Goal: Task Accomplishment & Management: Manage account settings

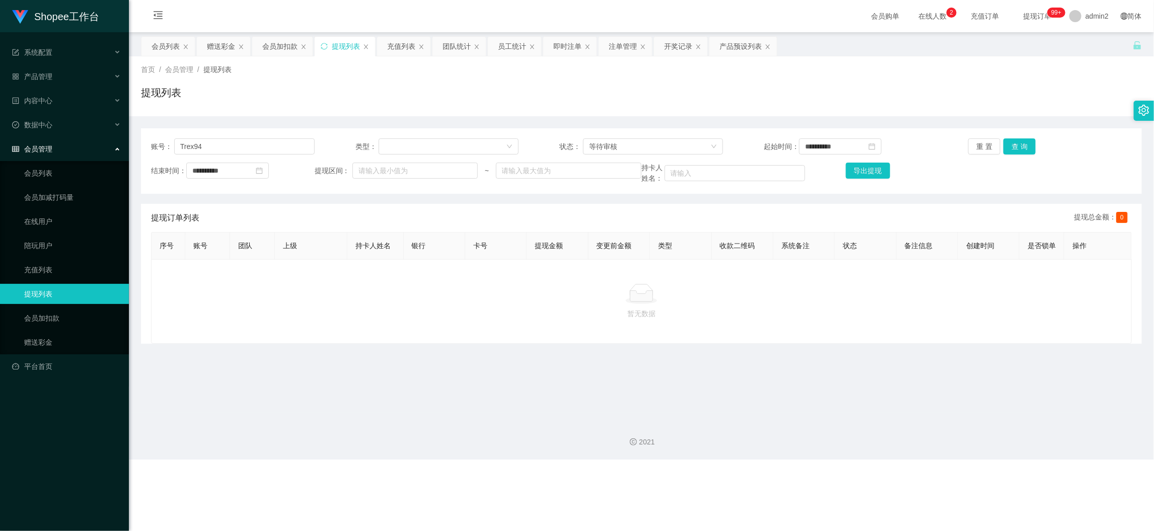
drag, startPoint x: 881, startPoint y: 469, endPoint x: 746, endPoint y: 395, distance: 153.9
click at [881, 469] on div "Shopee工作台 系统配置 产品管理 产品列表 产品预设列表 开奖记录 注单管理 即时注单 内容中心 数据中心 员工统计 团队统计 会员管理 会员列表 会员…" at bounding box center [577, 265] width 1154 height 531
click at [290, 47] on div "会员加扣款" at bounding box center [279, 46] width 35 height 19
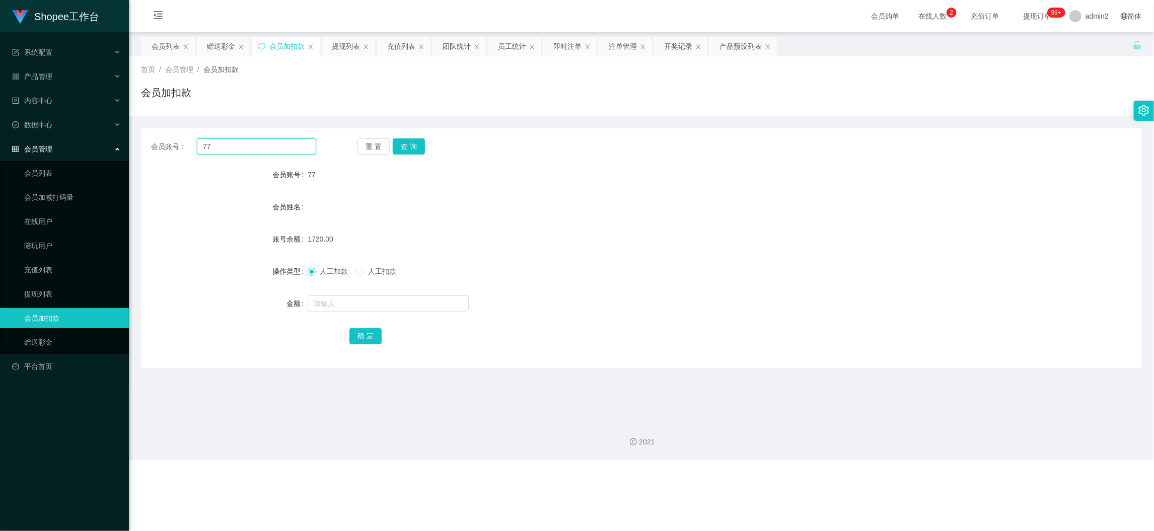
click at [279, 145] on input "77" at bounding box center [256, 146] width 119 height 16
paste input "5"
type input "5"
click at [411, 147] on button "查 询" at bounding box center [409, 146] width 32 height 16
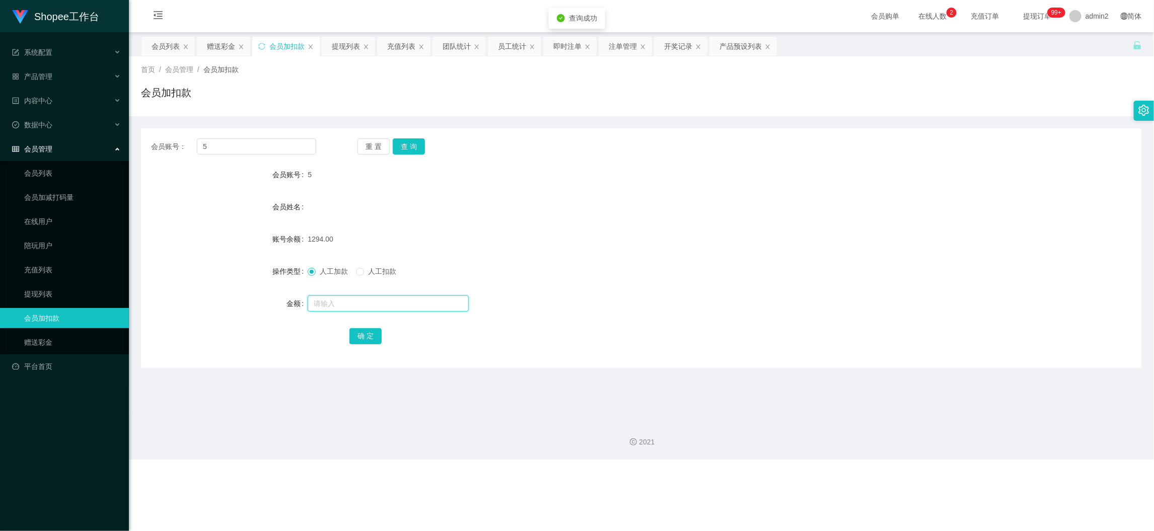
click at [420, 302] on input "text" at bounding box center [388, 303] width 161 height 16
click at [420, 302] on input "1" at bounding box center [388, 303] width 161 height 16
type input "16"
click at [362, 332] on button "确 定" at bounding box center [365, 336] width 32 height 16
click at [651, 284] on form "会员账号 5 会员姓名 账号余额 1294.00 操作类型 人工加款 人工扣款 金额 16 确 定" at bounding box center [641, 255] width 1001 height 181
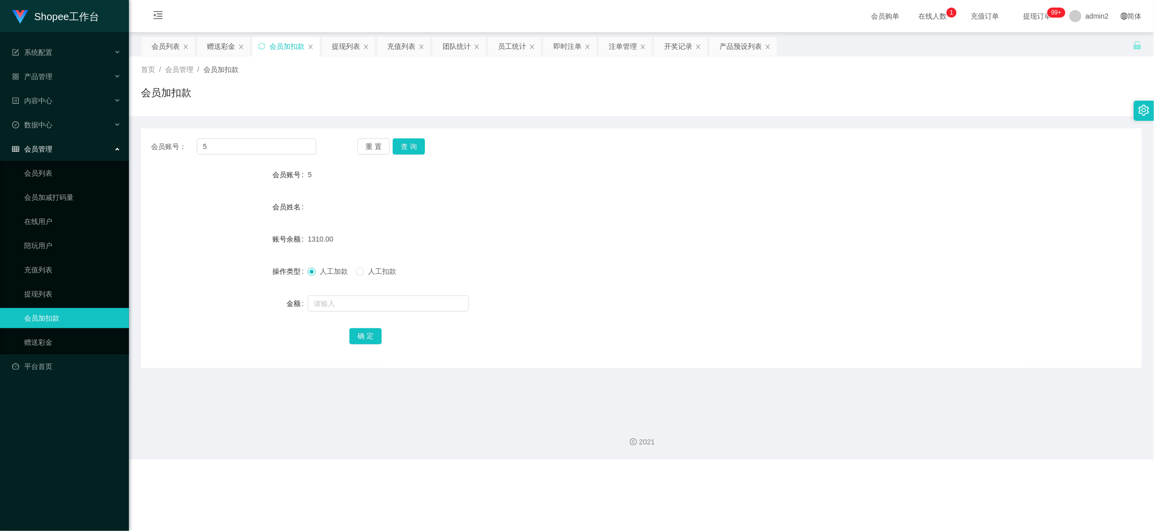
drag, startPoint x: 906, startPoint y: 480, endPoint x: 546, endPoint y: 237, distance: 434.6
click at [906, 478] on div "Shopee工作台 系统配置 产品管理 产品列表 产品预设列表 开奖记录 注单管理 即时注单 内容中心 数据中心 员工统计 团队统计 会员管理 会员列表 会员…" at bounding box center [577, 265] width 1154 height 531
click at [211, 45] on div "赠送彩金" at bounding box center [221, 46] width 28 height 19
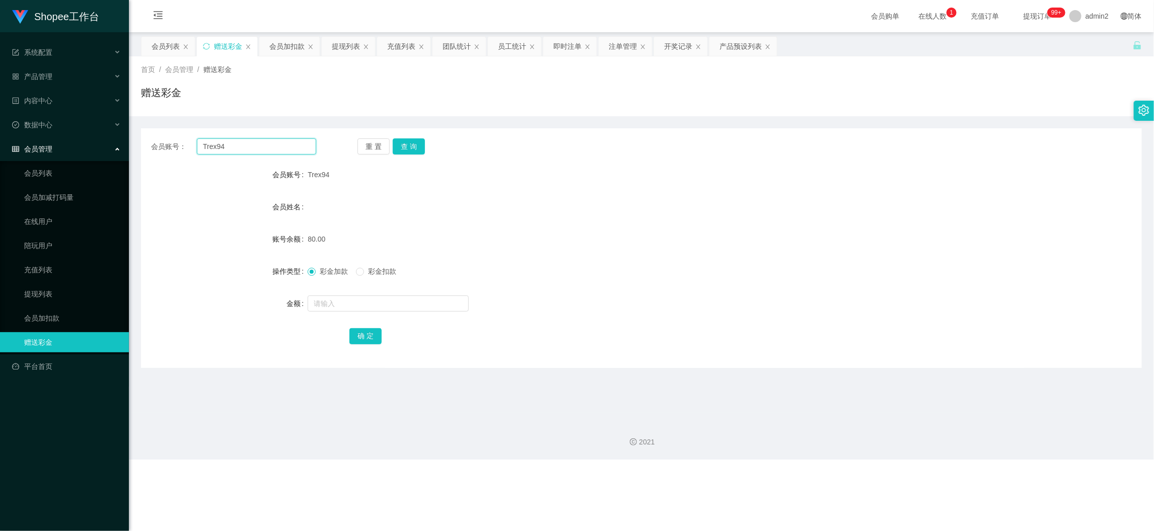
click at [288, 149] on input "Trex94" at bounding box center [256, 146] width 119 height 16
paste input "17133618546"
type input "171336185464"
drag, startPoint x: 404, startPoint y: 145, endPoint x: 436, endPoint y: 237, distance: 97.6
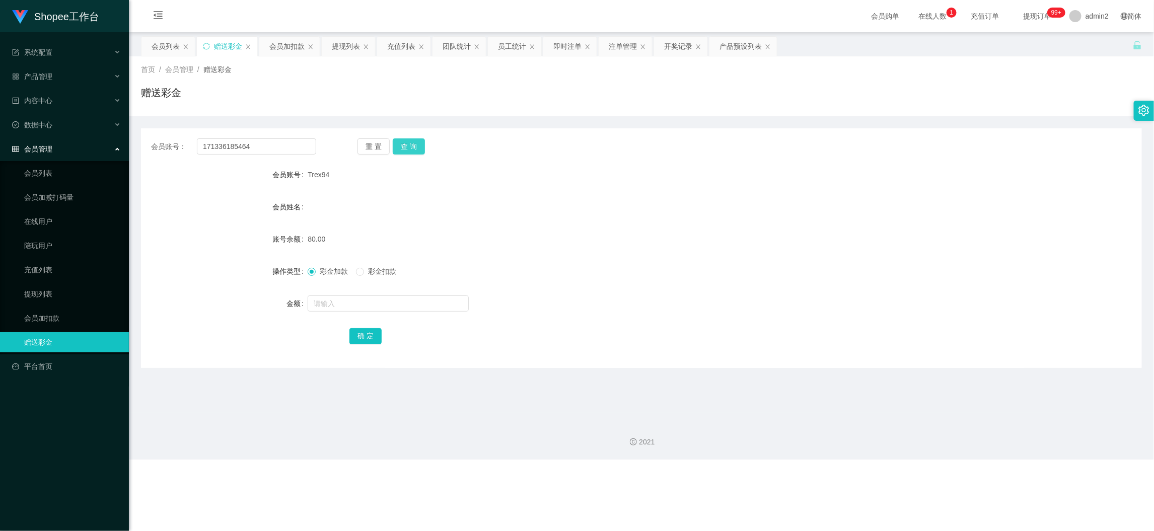
click at [404, 145] on button "查 询" at bounding box center [409, 146] width 32 height 16
click at [435, 305] on input "text" at bounding box center [388, 303] width 161 height 16
type input "80"
click at [369, 338] on button "确 定" at bounding box center [365, 336] width 32 height 16
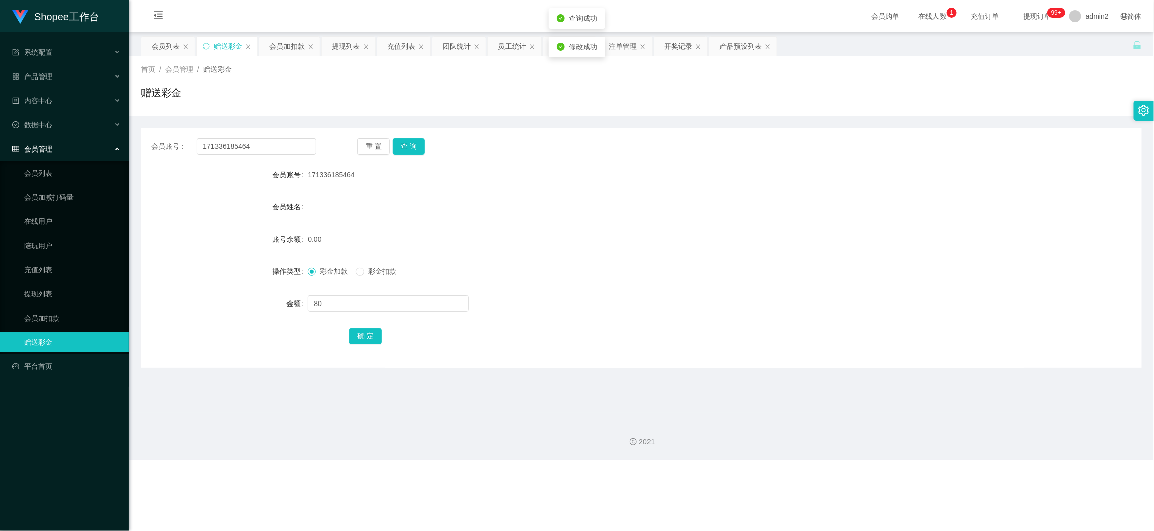
click at [625, 290] on form "会员账号 171336185464 会员姓名 账号余额 0.00 操作类型 彩金加款 彩金扣款 金额 80 确 定" at bounding box center [641, 255] width 1001 height 181
click at [640, 171] on div "171336185464" at bounding box center [600, 175] width 584 height 20
click at [283, 50] on div "会员加扣款" at bounding box center [286, 46] width 35 height 19
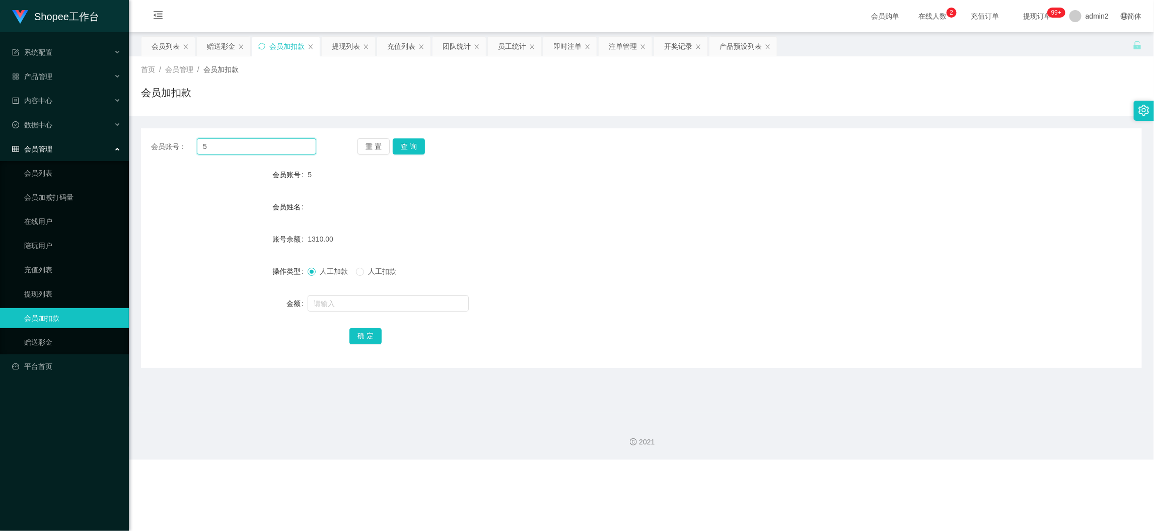
click at [279, 145] on input "5" at bounding box center [256, 146] width 119 height 16
paste input "22"
type input "22"
drag, startPoint x: 414, startPoint y: 146, endPoint x: 416, endPoint y: 159, distance: 12.7
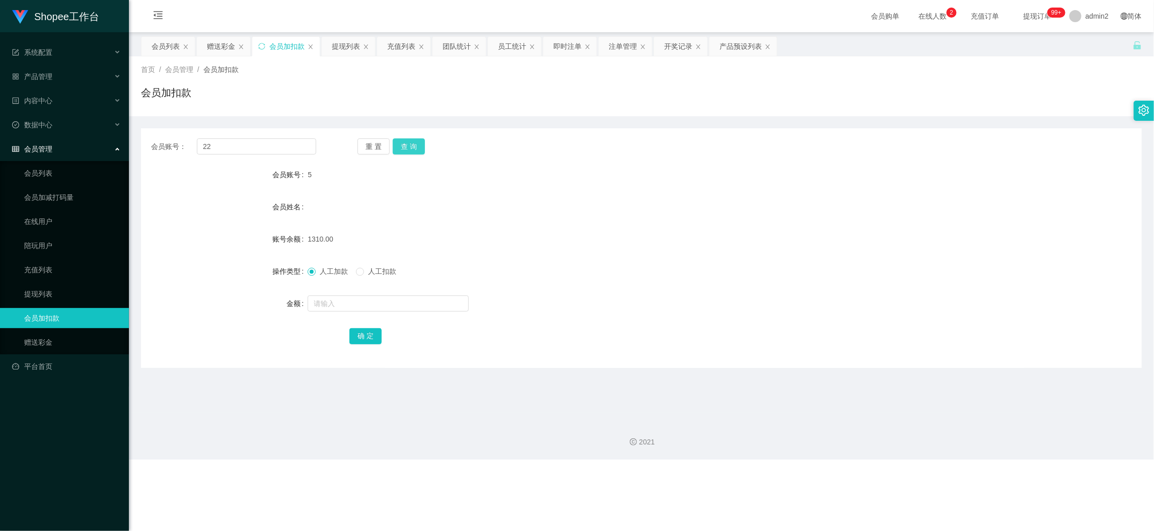
click at [414, 146] on button "查 询" at bounding box center [409, 146] width 32 height 16
click at [428, 296] on input "text" at bounding box center [388, 303] width 161 height 16
type input "16"
click at [367, 341] on button "确 定" at bounding box center [365, 336] width 32 height 16
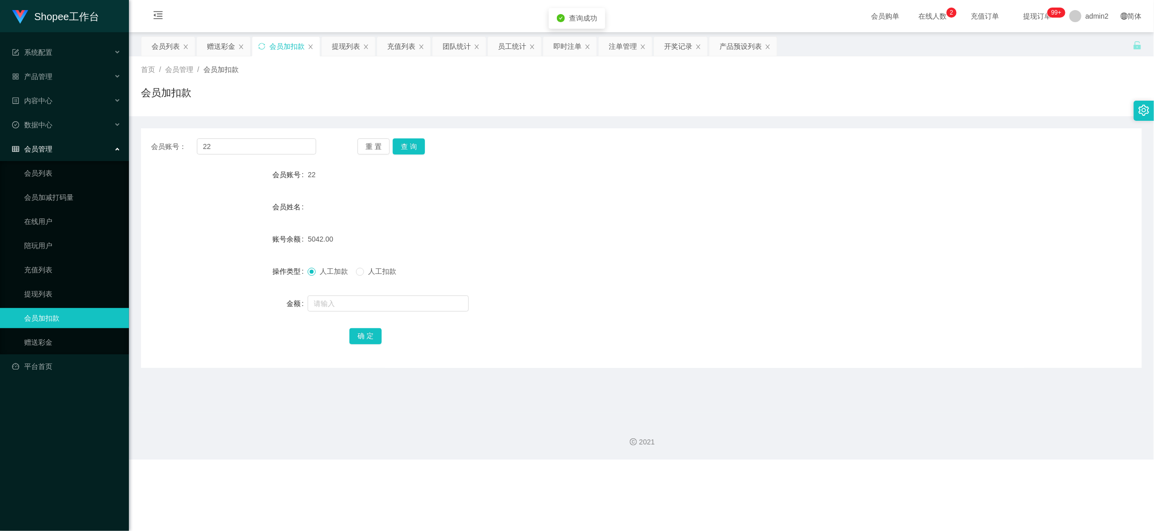
click at [618, 301] on div at bounding box center [600, 303] width 584 height 20
drag, startPoint x: 887, startPoint y: 484, endPoint x: 441, endPoint y: 199, distance: 528.9
click at [887, 484] on div "Shopee工作台 系统配置 产品管理 产品列表 产品预设列表 开奖记录 注单管理 即时注单 内容中心 数据中心 员工统计 团队统计 会员管理 会员列表 会员…" at bounding box center [577, 265] width 1154 height 531
click at [220, 47] on div "赠送彩金" at bounding box center [221, 46] width 28 height 19
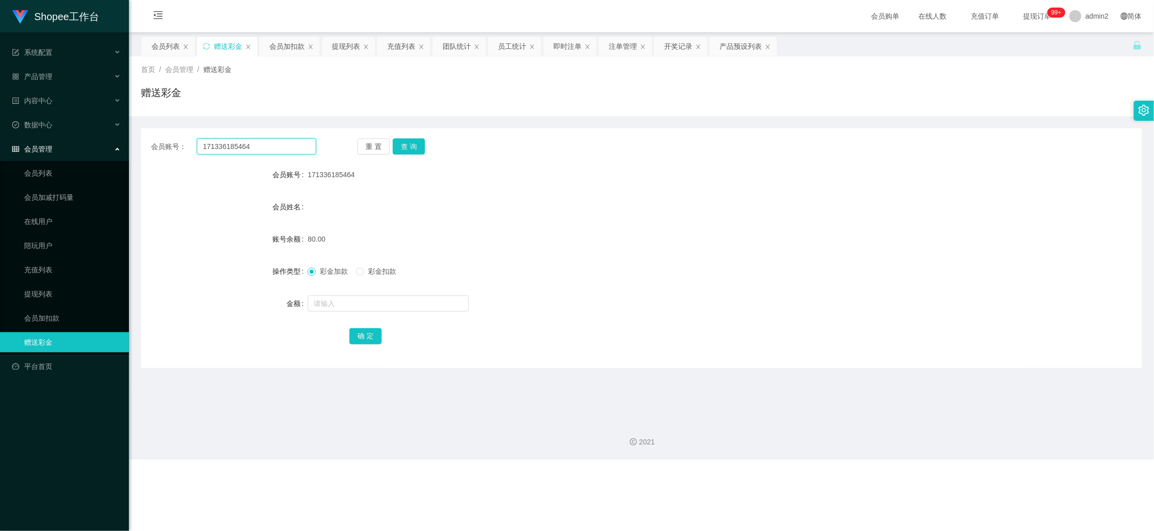
click at [276, 138] on input "171336185464" at bounding box center [256, 146] width 119 height 16
paste input "krystal123"
type input "krystal123"
click at [411, 152] on button "查 询" at bounding box center [409, 146] width 32 height 16
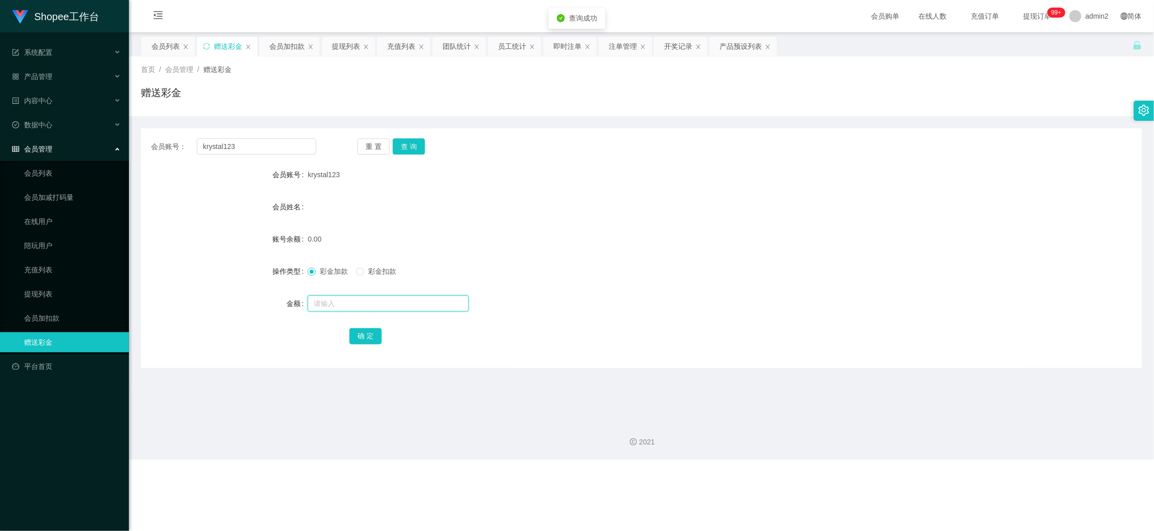
click at [428, 305] on input "text" at bounding box center [388, 303] width 161 height 16
type input "80"
click at [361, 333] on button "确 定" at bounding box center [365, 336] width 32 height 16
click at [656, 301] on div at bounding box center [600, 303] width 584 height 20
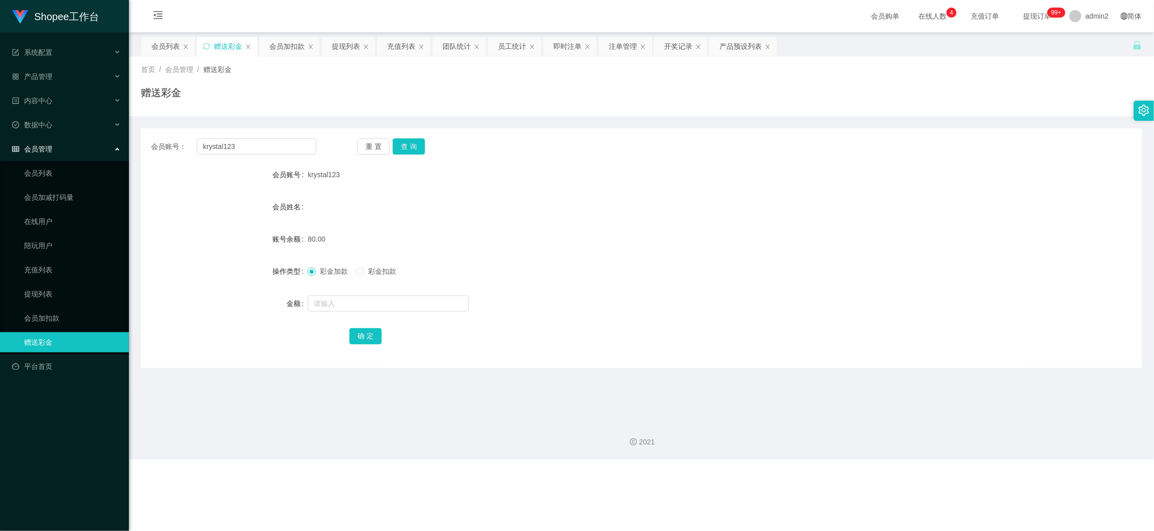
drag, startPoint x: 921, startPoint y: 475, endPoint x: 915, endPoint y: 470, distance: 7.5
click at [921, 476] on div "Shopee工作台 系统配置 产品管理 产品列表 产品预设列表 开奖记录 注单管理 即时注单 内容中心 数据中心 员工统计 团队统计 会员管理 会员列表 会员…" at bounding box center [577, 265] width 1154 height 531
click at [340, 43] on div "提现列表" at bounding box center [346, 46] width 28 height 19
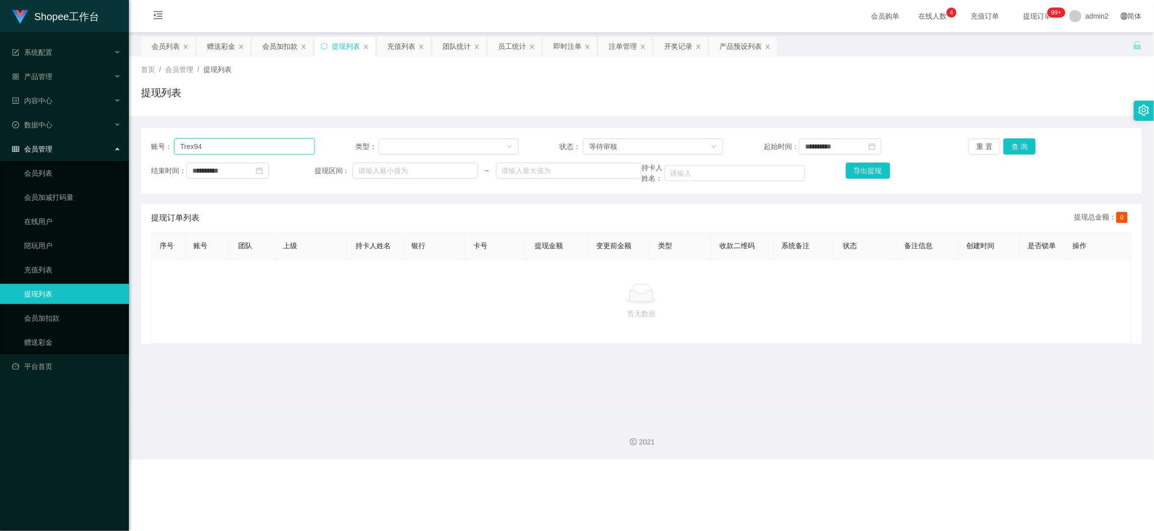
click at [274, 144] on input "Trex94" at bounding box center [244, 146] width 140 height 16
paste input "krystal123"
type input "krystal123"
drag, startPoint x: 1014, startPoint y: 140, endPoint x: 993, endPoint y: 147, distance: 22.4
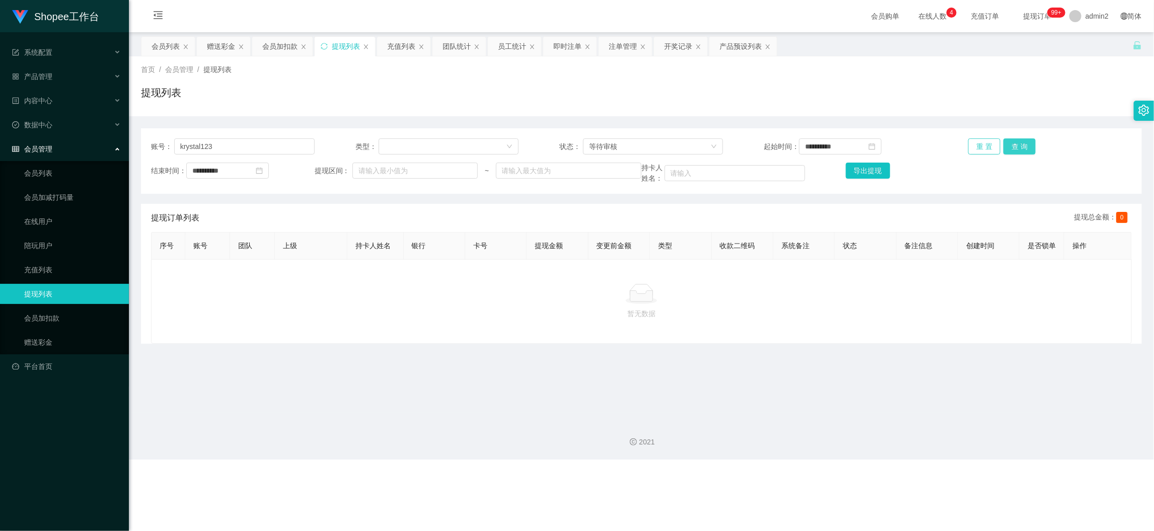
click at [1014, 140] on button "查 询" at bounding box center [1019, 146] width 32 height 16
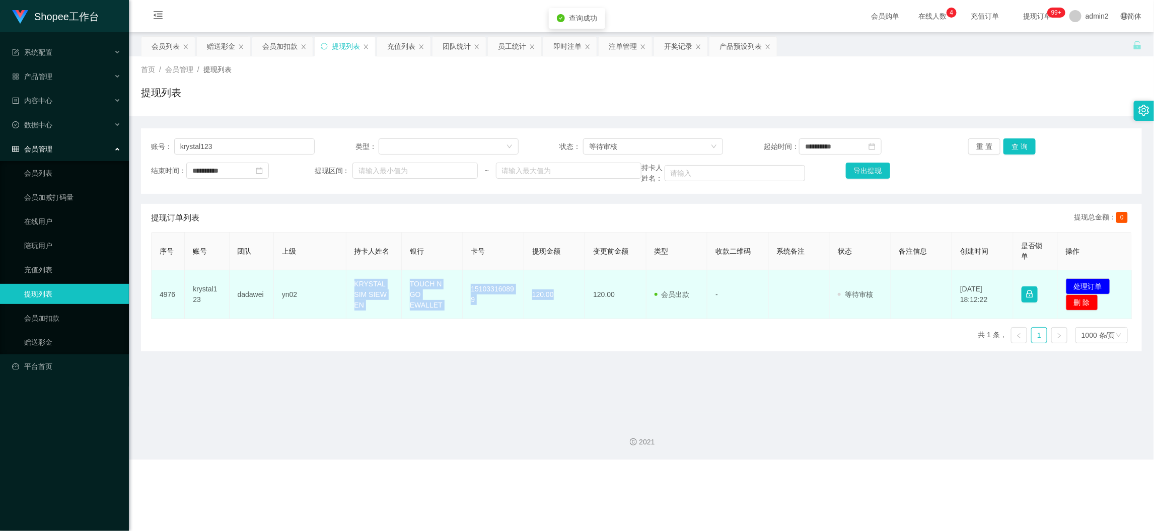
drag, startPoint x: 354, startPoint y: 290, endPoint x: 556, endPoint y: 298, distance: 202.0
click at [556, 298] on tr "4976 krystal123 dadawei yn02 KRYSTAL SIM SIEW EN TOUCH N GO EWALLET 15103316089…" at bounding box center [642, 294] width 980 height 49
copy tr "KRYSTAL SIM SIEW EN TOUCH N GO EWALLET 151033160899 120.00"
click at [1071, 280] on button "处理订单" at bounding box center [1088, 286] width 44 height 16
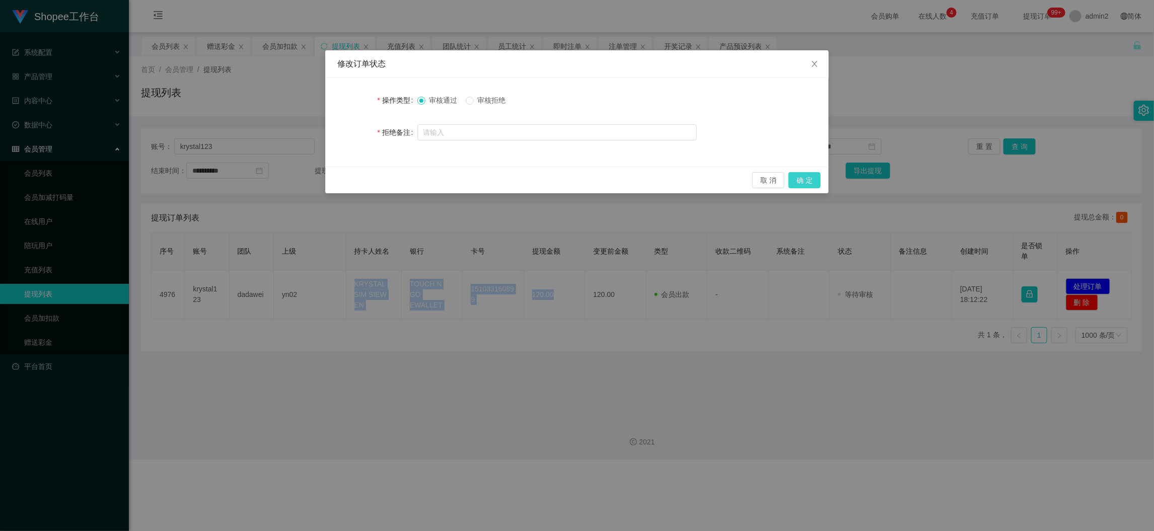
click at [805, 181] on button "确 定" at bounding box center [804, 180] width 32 height 16
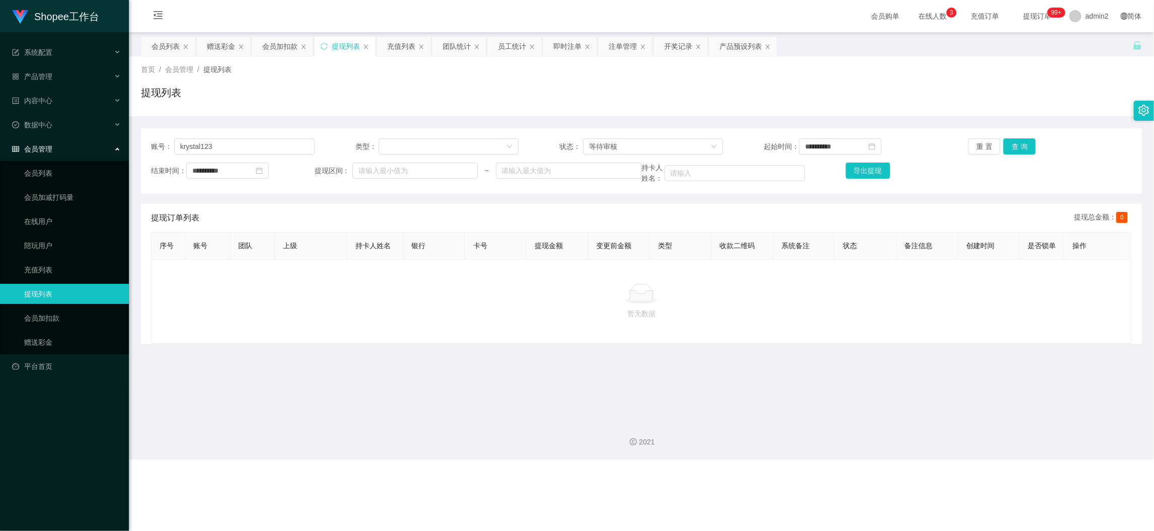
drag, startPoint x: 913, startPoint y: 486, endPoint x: 462, endPoint y: 190, distance: 539.5
click at [914, 485] on div "Shopee工作台 系统配置 产品管理 产品列表 产品预设列表 开奖记录 注单管理 即时注单 内容中心 数据中心 员工统计 团队统计 会员管理 会员列表 会员…" at bounding box center [577, 265] width 1154 height 531
click at [279, 150] on input "krystal123" at bounding box center [244, 146] width 140 height 16
paste input "171336185464"
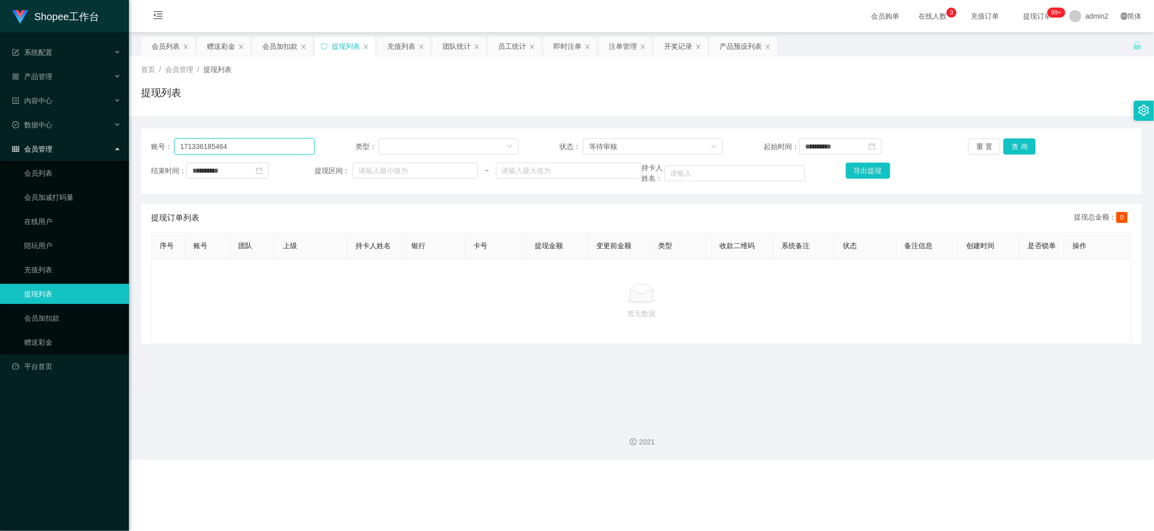
type input "171336185464"
click at [1021, 149] on button "查 询" at bounding box center [1019, 146] width 32 height 16
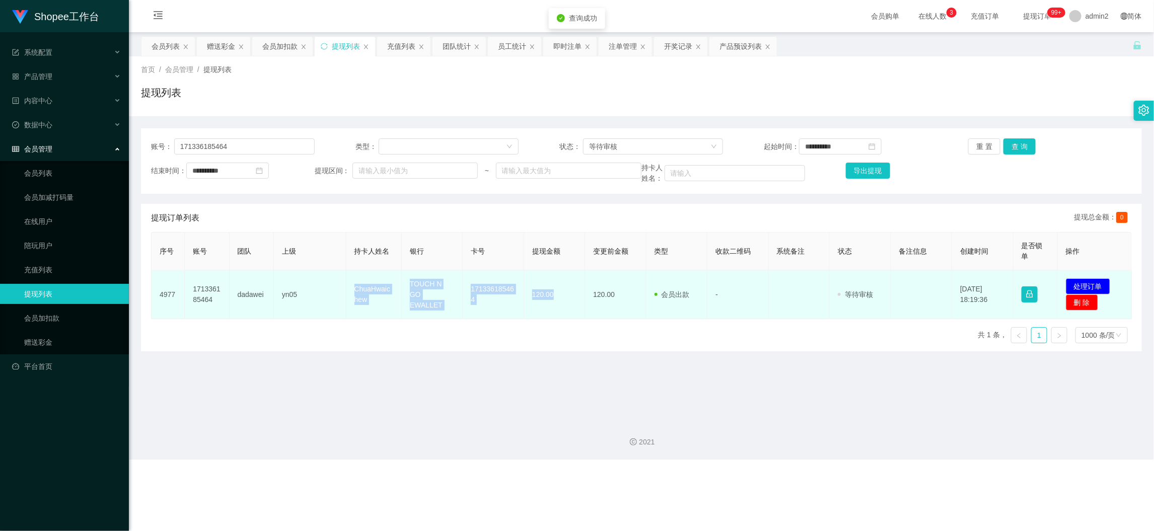
drag, startPoint x: 402, startPoint y: 292, endPoint x: 550, endPoint y: 295, distance: 148.0
click at [550, 295] on tr "4977 171336185464 dadawei yn05 ChuaHwaichew TOUCH N GO EWALLET 171336185464 120…" at bounding box center [642, 294] width 980 height 49
copy tr "ChuaHwaichew TOUCH N GO EWALLET 171336185464 120.00"
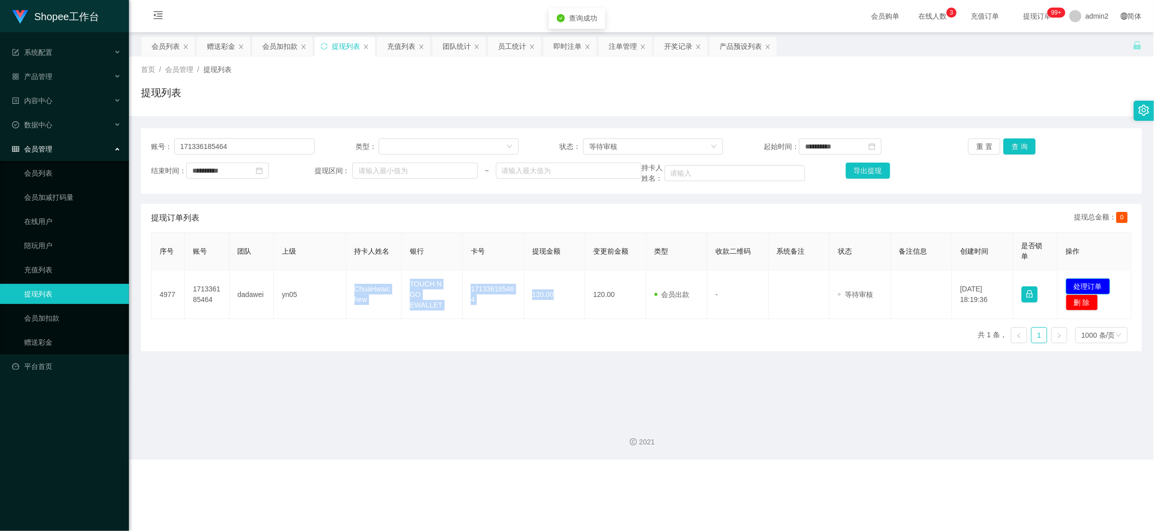
drag, startPoint x: 1100, startPoint y: 286, endPoint x: 1086, endPoint y: 286, distance: 14.1
click at [1099, 286] on button "处理订单" at bounding box center [1088, 286] width 44 height 16
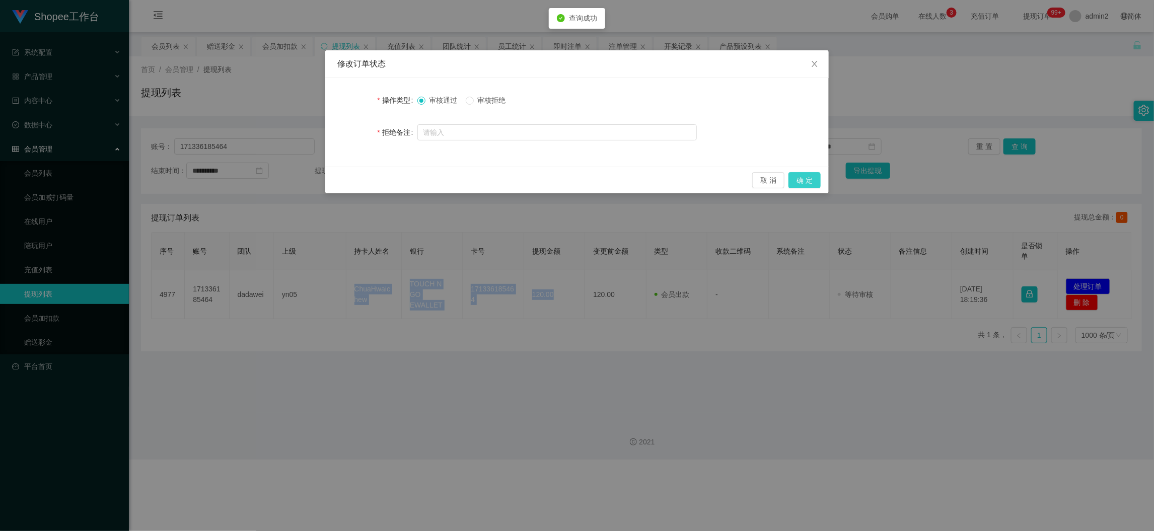
click at [812, 181] on button "确 定" at bounding box center [804, 180] width 32 height 16
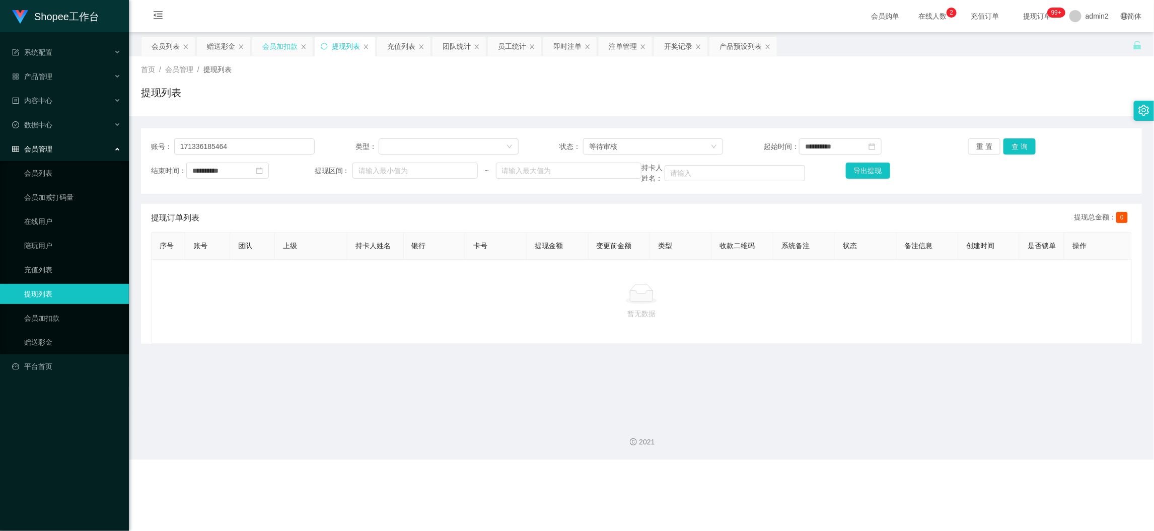
click at [270, 50] on div "会员加扣款" at bounding box center [279, 46] width 35 height 19
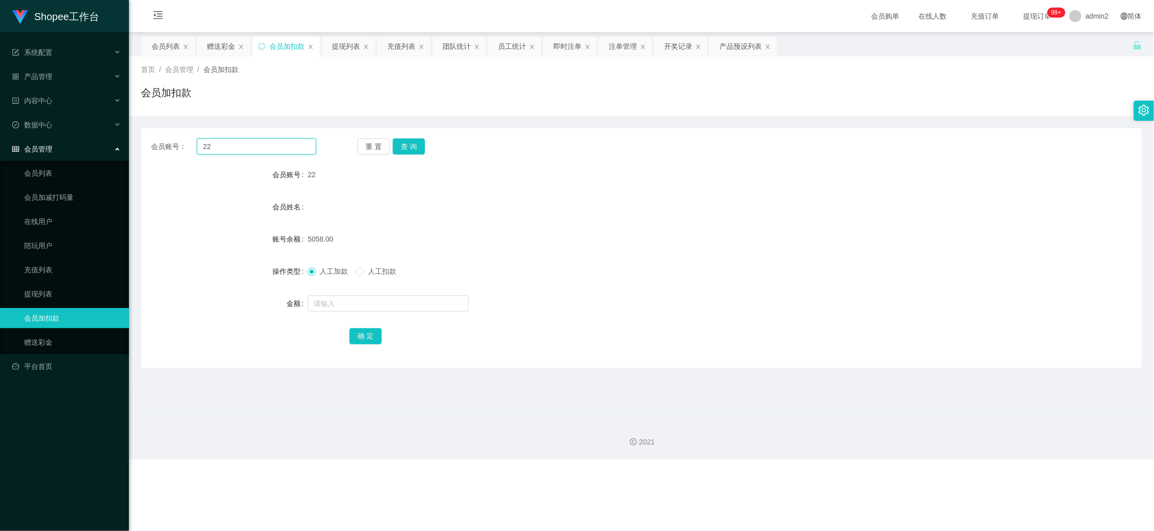
click at [267, 144] on input "22" at bounding box center [256, 146] width 119 height 16
paste input "98"
type input "98"
click at [410, 147] on button "查 询" at bounding box center [409, 146] width 32 height 16
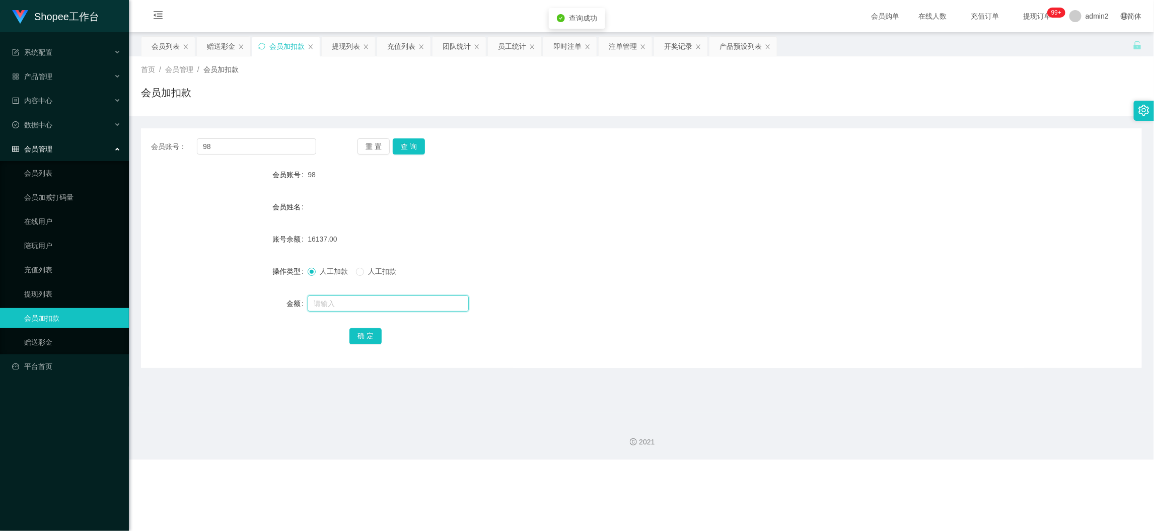
click at [399, 301] on input "text" at bounding box center [388, 303] width 161 height 16
type input "60"
drag, startPoint x: 364, startPoint y: 333, endPoint x: 429, endPoint y: 344, distance: 66.4
click at [364, 334] on button "确 定" at bounding box center [365, 336] width 32 height 16
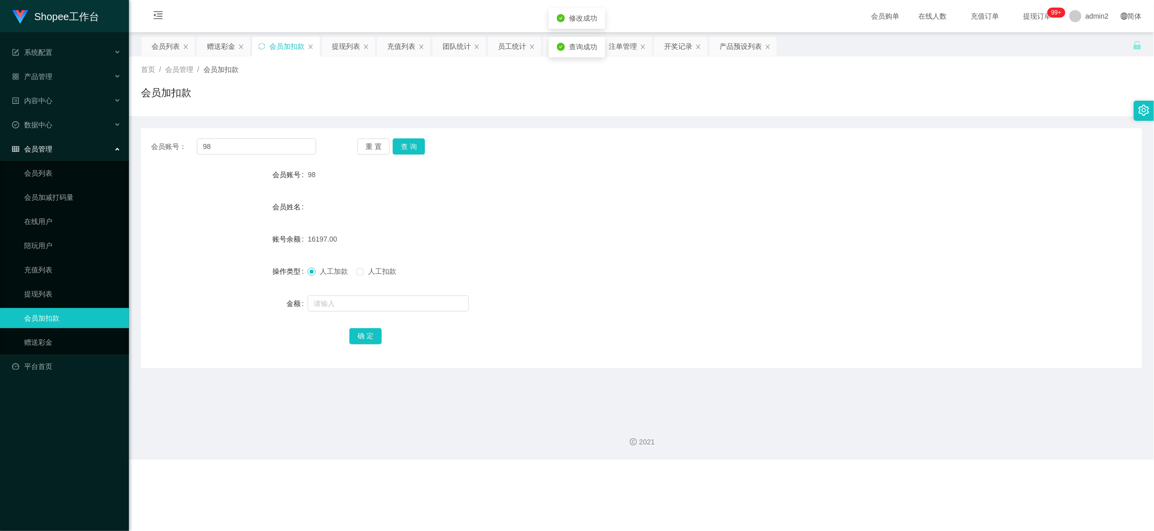
click at [226, 49] on div "赠送彩金" at bounding box center [221, 46] width 28 height 19
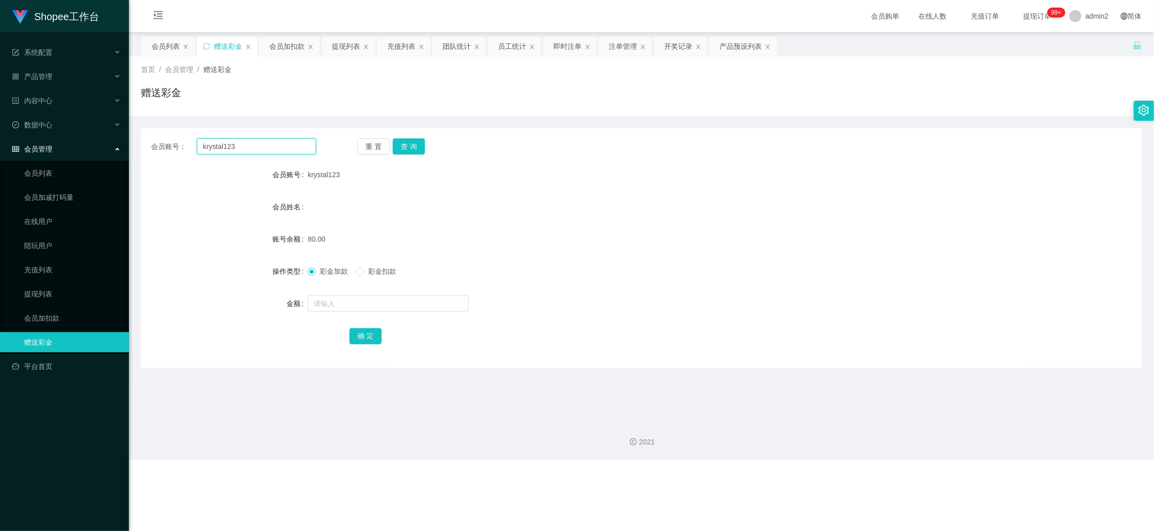
click at [276, 148] on input "krystal123" at bounding box center [256, 146] width 119 height 16
drag, startPoint x: 276, startPoint y: 148, endPoint x: 392, endPoint y: 156, distance: 116.0
click at [277, 149] on input "krystal123" at bounding box center [256, 146] width 119 height 16
paste input "[PERSON_NAME]"
type input "[PERSON_NAME]"
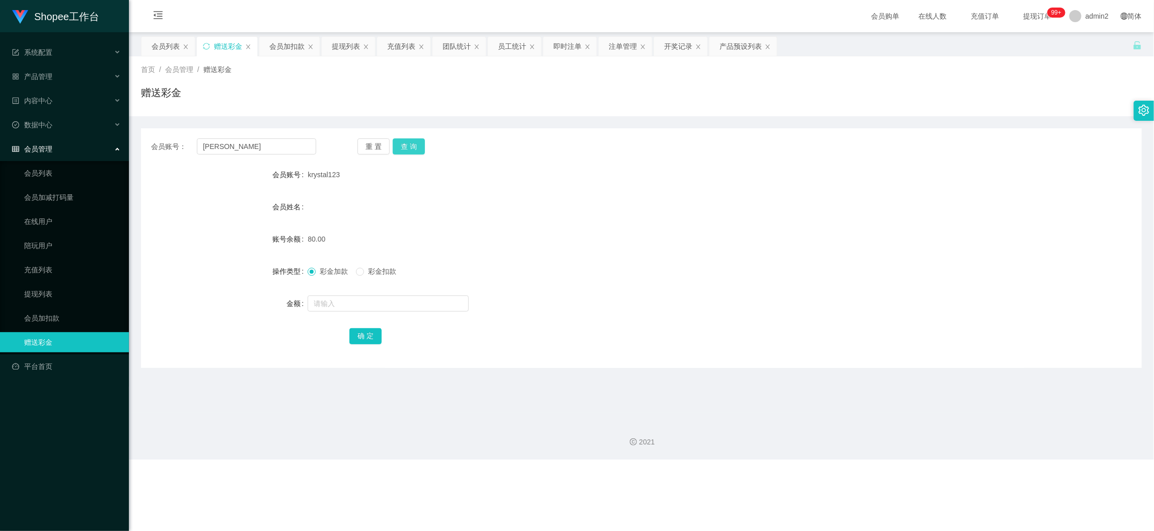
click at [402, 144] on button "查 询" at bounding box center [409, 146] width 32 height 16
click at [435, 298] on input "text" at bounding box center [388, 303] width 161 height 16
type input "300"
click at [380, 329] on div "确 定" at bounding box center [641, 336] width 584 height 20
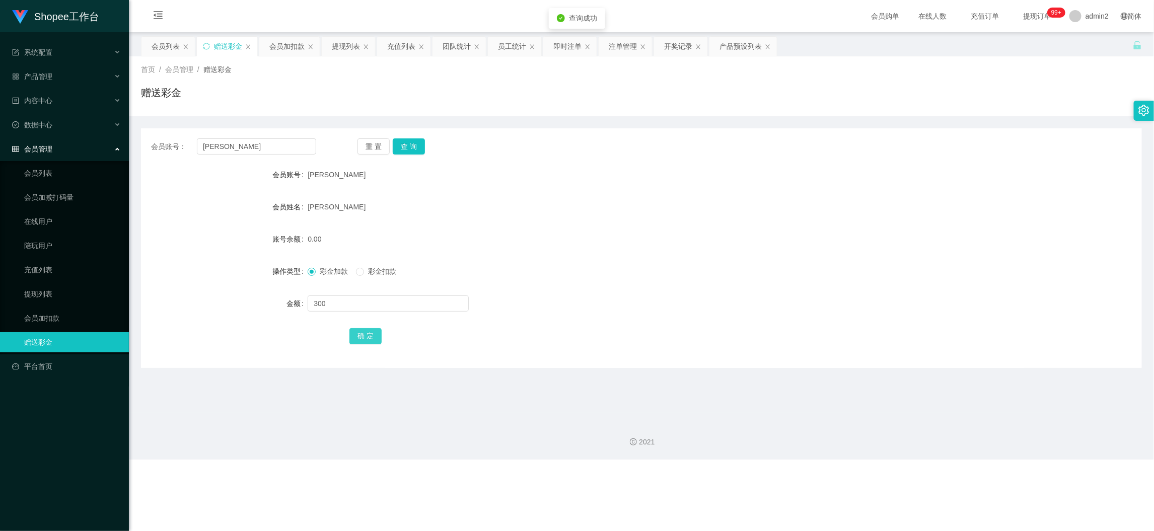
click at [367, 338] on button "确 定" at bounding box center [365, 336] width 32 height 16
click at [630, 301] on div "300" at bounding box center [600, 303] width 584 height 20
drag, startPoint x: 894, startPoint y: 467, endPoint x: 382, endPoint y: 77, distance: 644.3
click at [888, 469] on div "Shopee工作台 系统配置 产品管理 产品列表 产品预设列表 开奖记录 注单管理 即时注单 内容中心 数据中心 员工统计 团队统计 会员管理 会员列表 会员…" at bounding box center [577, 265] width 1154 height 531
click at [286, 44] on div "会员加扣款" at bounding box center [286, 46] width 35 height 19
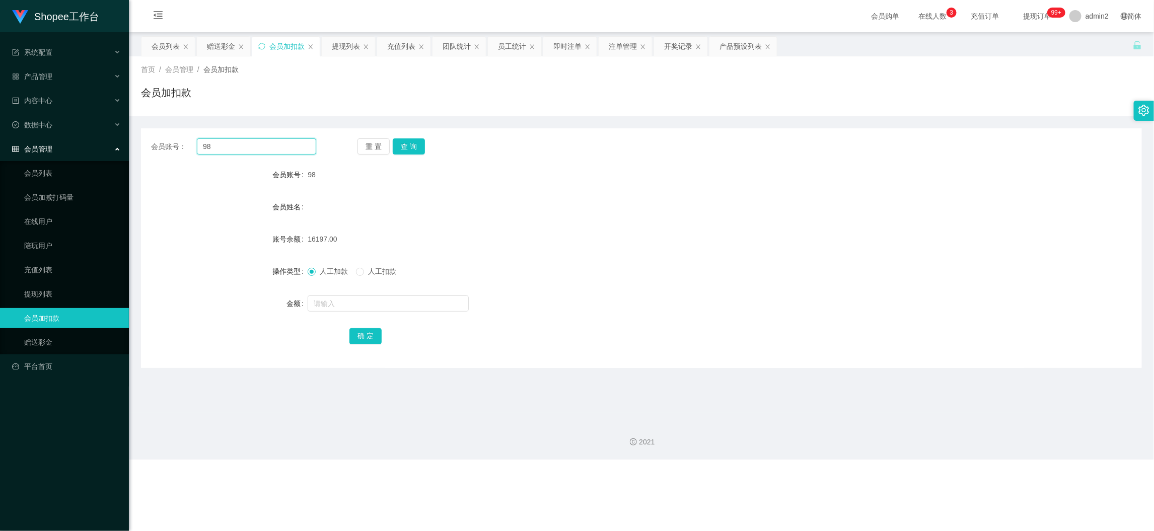
click at [279, 146] on input "98" at bounding box center [256, 146] width 119 height 16
paste input "060"
type input "060"
drag, startPoint x: 404, startPoint y: 147, endPoint x: 404, endPoint y: 156, distance: 9.1
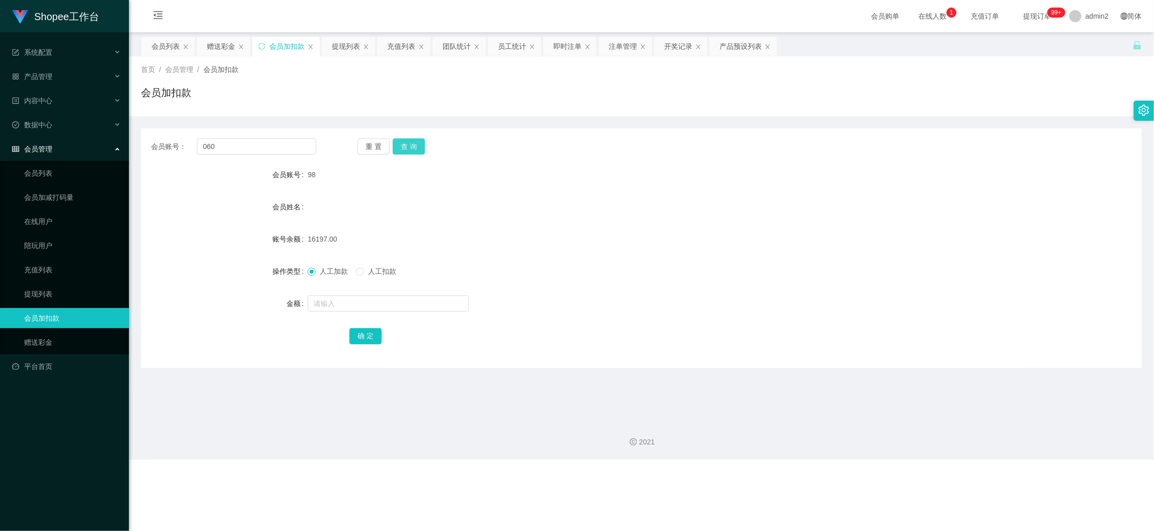
click at [404, 147] on button "查 询" at bounding box center [409, 146] width 32 height 16
click at [412, 301] on input "text" at bounding box center [388, 303] width 161 height 16
click at [412, 299] on input "text" at bounding box center [388, 303] width 161 height 16
type input "16"
click at [357, 332] on button "确 定" at bounding box center [365, 336] width 32 height 16
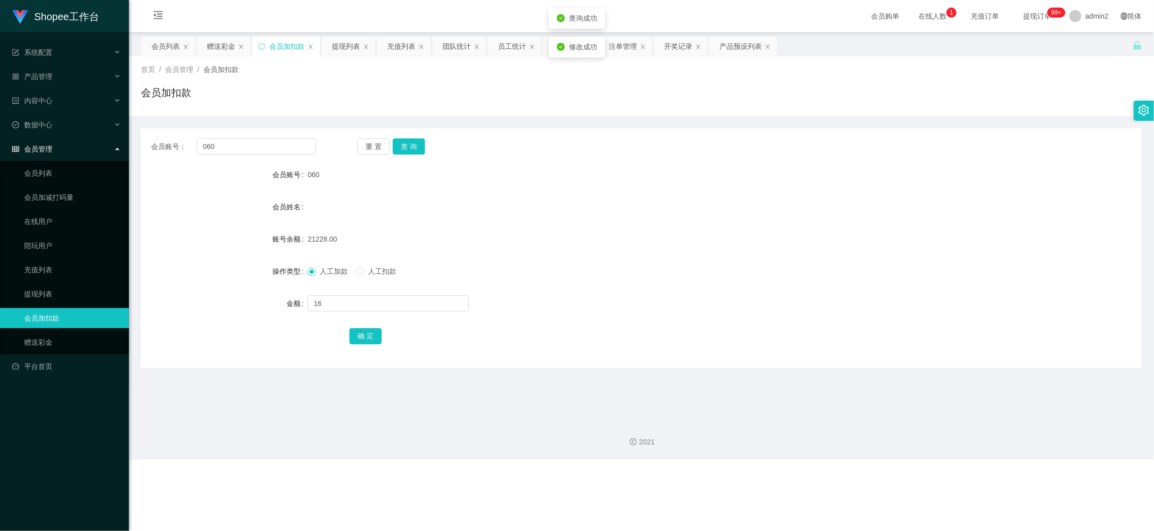
click at [620, 286] on form "会员账号 060 会员姓名 账号余额 21228.00 操作类型 人工加款 人工扣款 金额 16 确 定" at bounding box center [641, 255] width 1001 height 181
click at [223, 50] on div "赠送彩金" at bounding box center [221, 46] width 28 height 19
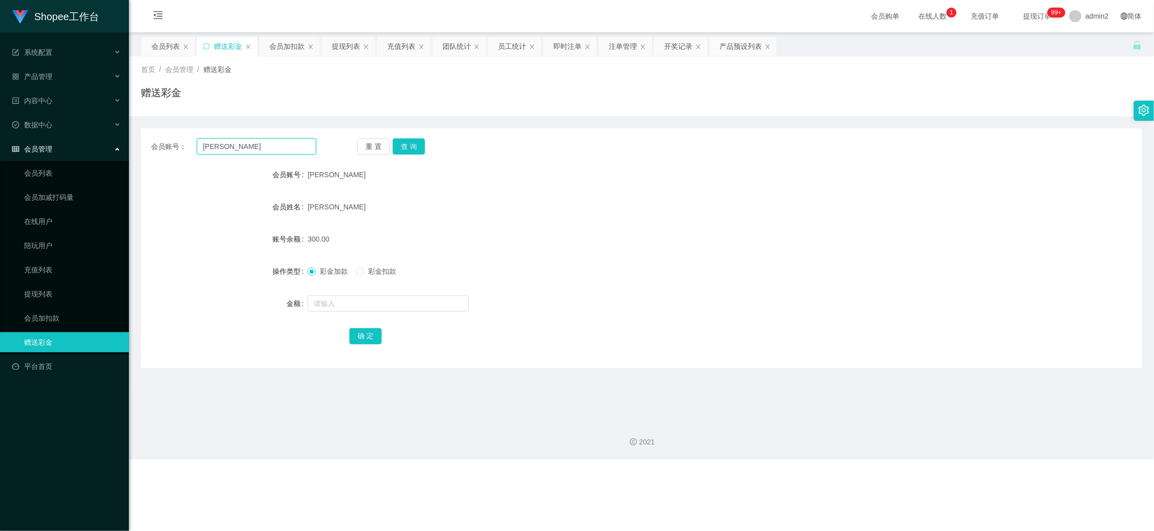
click at [276, 148] on input "[PERSON_NAME]" at bounding box center [256, 146] width 119 height 16
paste input "0126666758"
type input "0126666758"
click at [399, 143] on button "查 询" at bounding box center [409, 146] width 32 height 16
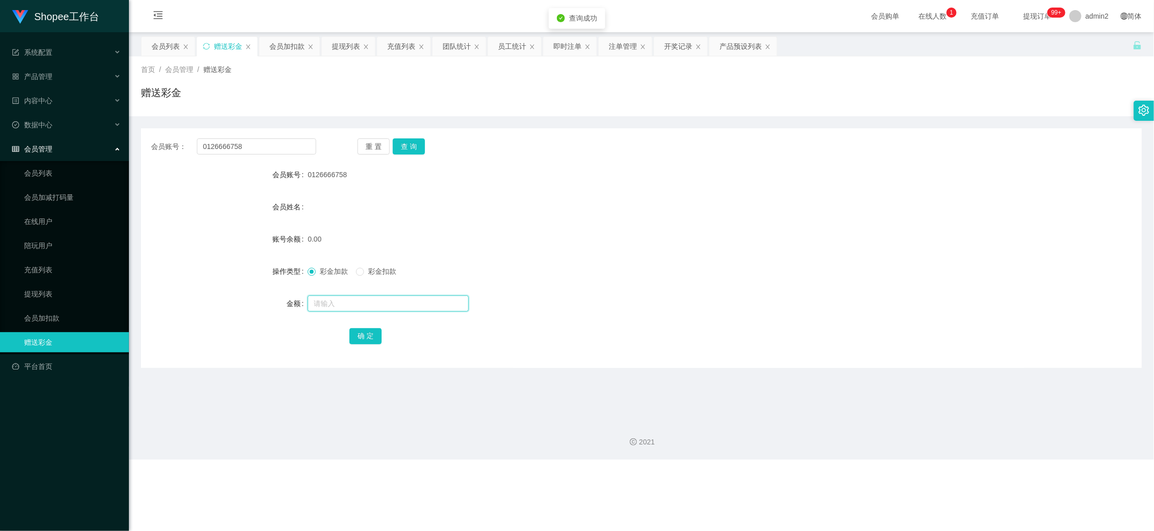
click at [409, 296] on input "text" at bounding box center [388, 303] width 161 height 16
type input "0"
type input "80"
click at [363, 332] on button "确 定" at bounding box center [365, 336] width 32 height 16
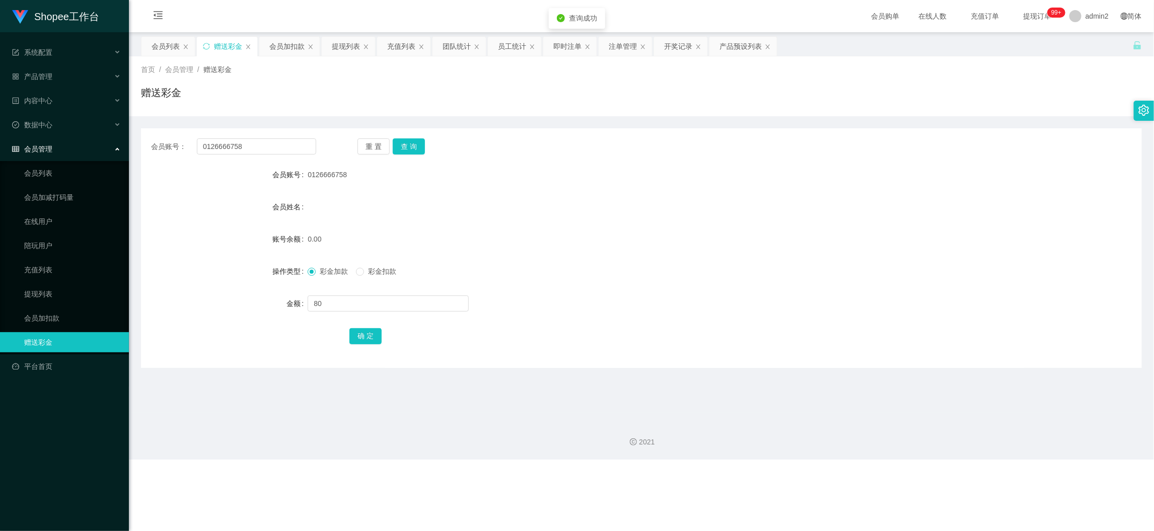
click at [685, 268] on div "彩金加款 彩金扣款" at bounding box center [600, 271] width 584 height 20
drag, startPoint x: 906, startPoint y: 465, endPoint x: 738, endPoint y: 345, distance: 206.0
click at [906, 465] on div "Shopee工作台 系统配置 产品管理 产品列表 产品预设列表 开奖记录 注单管理 即时注单 内容中心 数据中心 员工统计 团队统计 会员管理 会员列表 会员…" at bounding box center [577, 265] width 1154 height 531
click at [344, 48] on div "提现列表" at bounding box center [346, 46] width 28 height 19
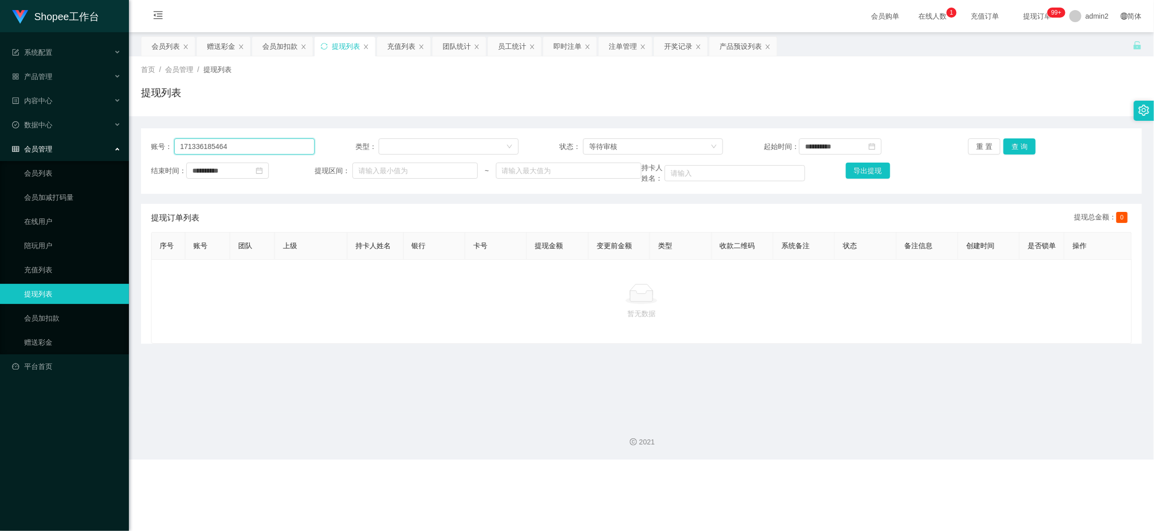
click at [301, 147] on input "171336185464" at bounding box center [244, 146] width 140 height 16
paste input "0126666758"
type input "0126666758"
click at [1018, 146] on button "查 询" at bounding box center [1019, 146] width 32 height 16
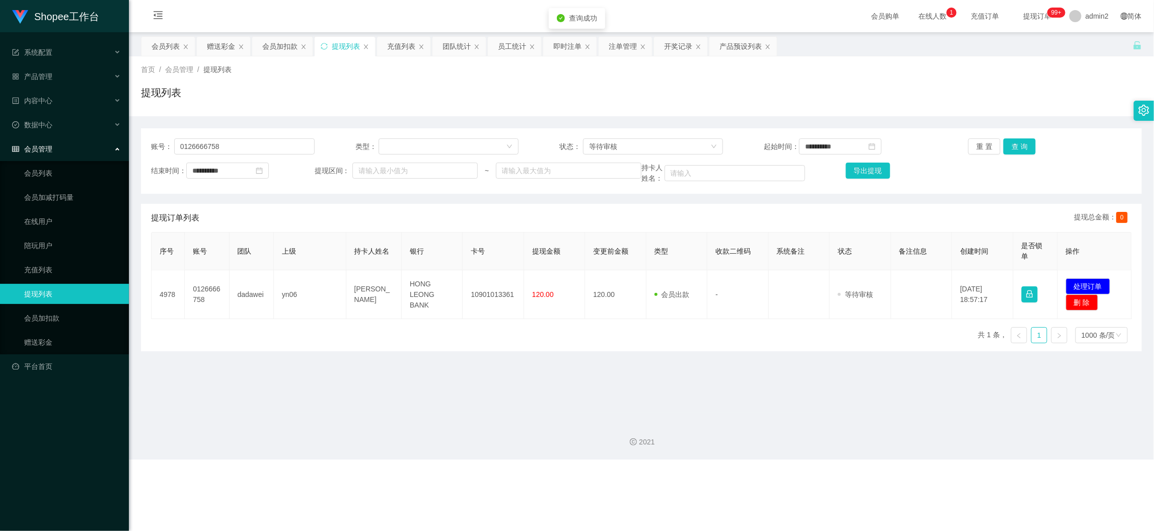
drag, startPoint x: 496, startPoint y: 342, endPoint x: 377, endPoint y: 326, distance: 120.8
click at [489, 341] on div "序号 账号 团队 上级 持卡人姓名 银行 卡号 提现金额 变更前金额 类型 收款二维码 系统备注 状态 备注信息 创建时间 是否锁单 操作 4978 0126…" at bounding box center [641, 291] width 981 height 119
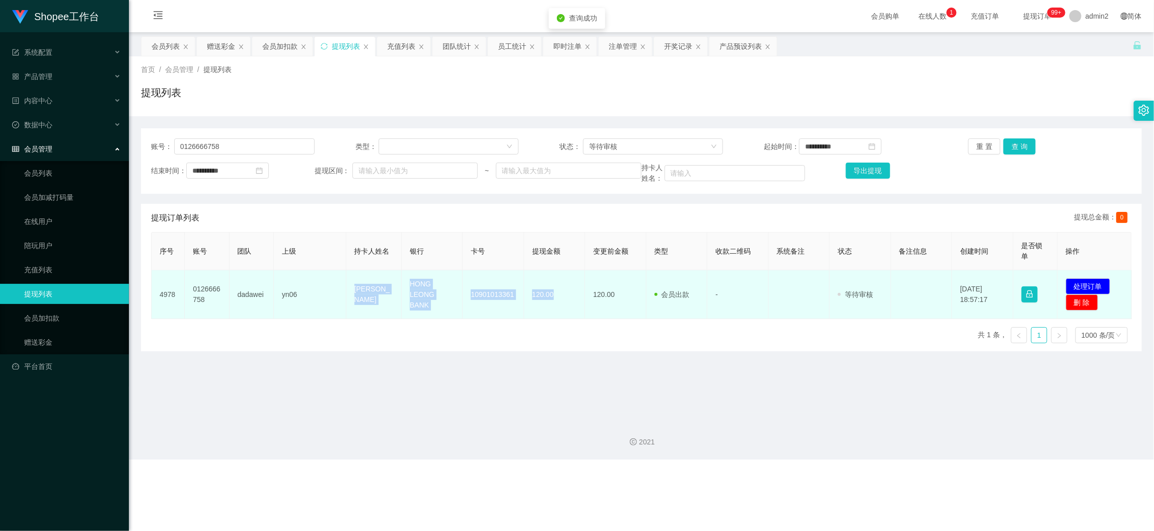
drag, startPoint x: 344, startPoint y: 277, endPoint x: 570, endPoint y: 305, distance: 227.7
click at [570, 305] on tr "4978 0126666758 dadawei yn06 Lim Wen Cong HONG LEONG BANK 10901013361 120.00 12…" at bounding box center [642, 294] width 980 height 49
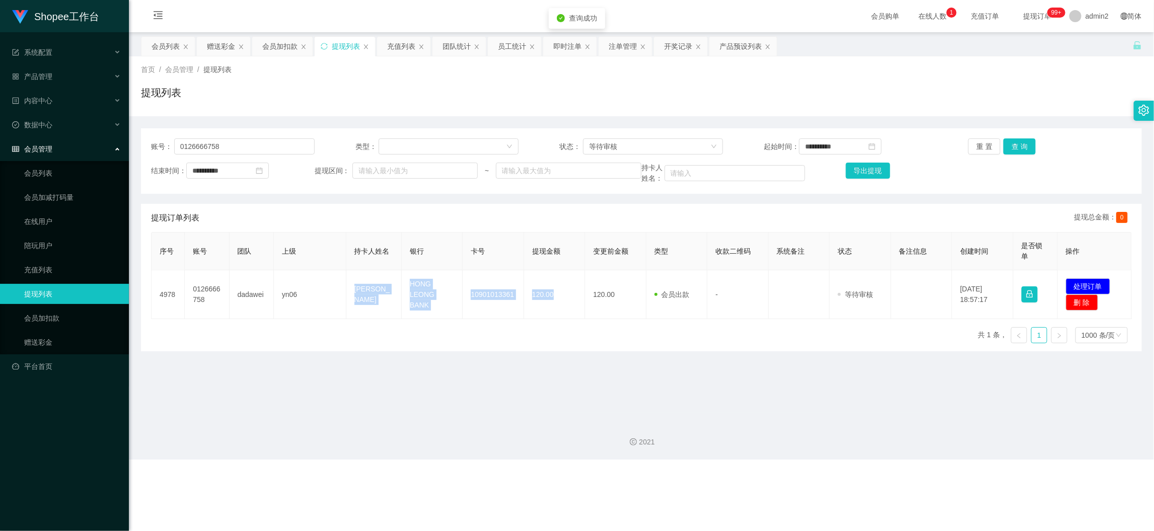
copy tr "[PERSON_NAME] Cong HONG LEONG BANK 10901013361 120.00"
drag, startPoint x: 1075, startPoint y: 283, endPoint x: 1061, endPoint y: 283, distance: 14.6
click at [1075, 282] on button "处理订单" at bounding box center [1088, 286] width 44 height 16
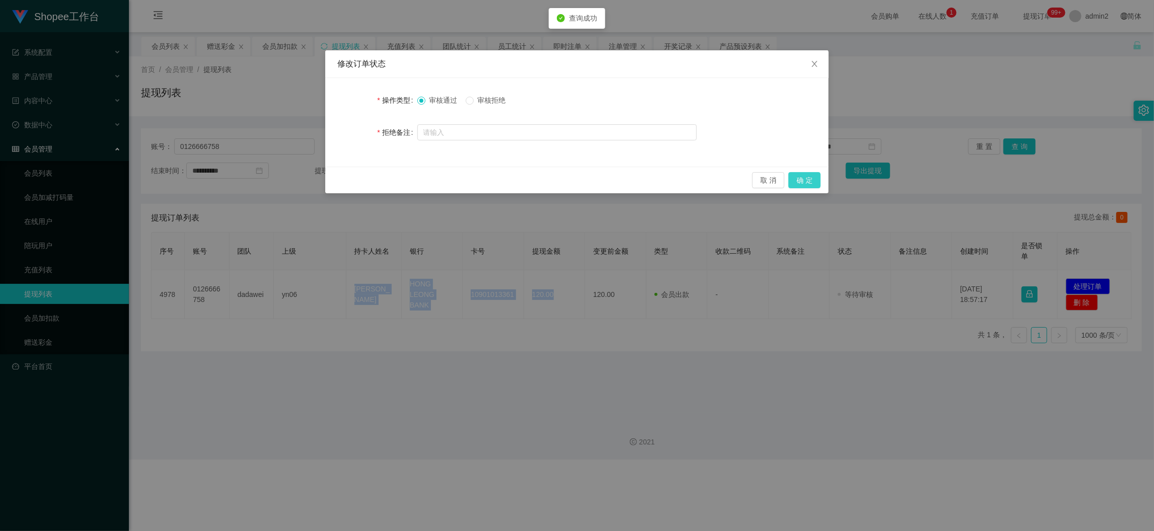
click at [800, 182] on button "确 定" at bounding box center [804, 180] width 32 height 16
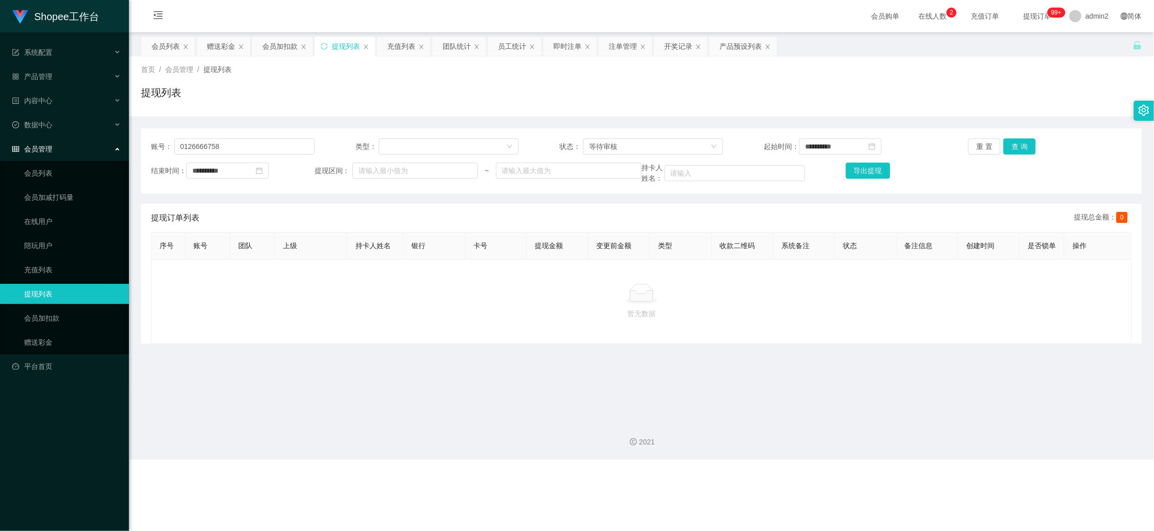
click at [823, 472] on div "Shopee工作台 系统配置 产品管理 产品列表 产品预设列表 开奖记录 注单管理 即时注单 内容中心 数据中心 员工统计 团队统计 会员管理 会员列表 会员…" at bounding box center [577, 265] width 1154 height 531
click at [398, 44] on div "充值列表" at bounding box center [401, 46] width 28 height 19
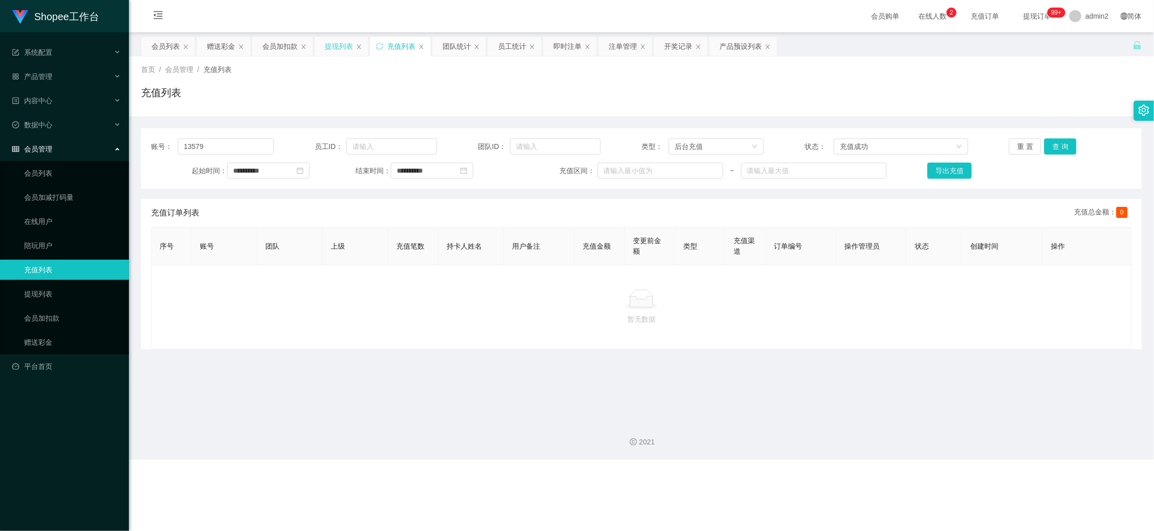
click at [337, 38] on div "提现列表" at bounding box center [339, 46] width 28 height 19
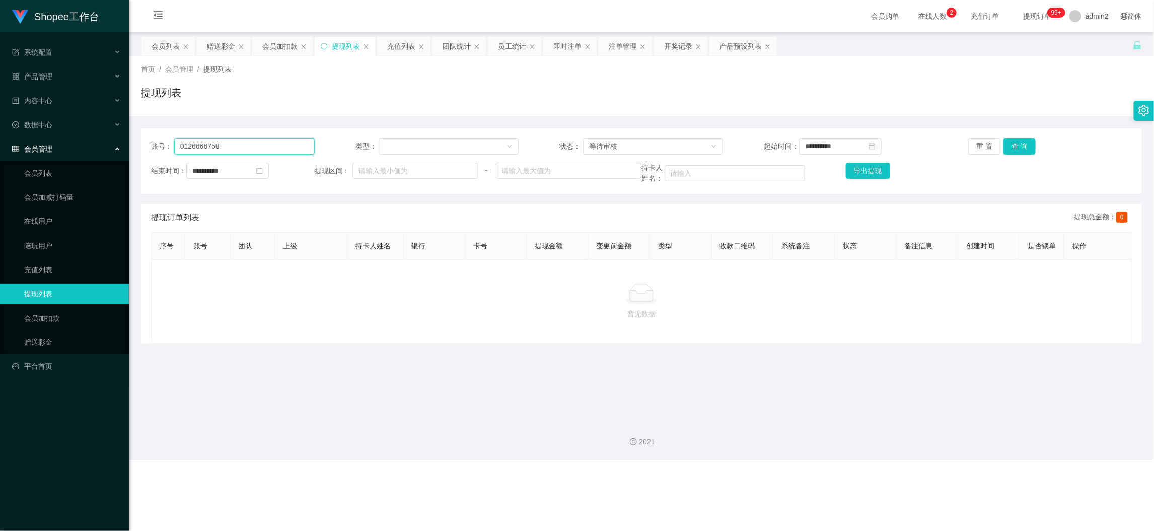
click at [244, 144] on input "0126666758" at bounding box center [244, 146] width 140 height 16
click at [247, 171] on input "**********" at bounding box center [227, 171] width 83 height 16
click at [252, 317] on link "今天" at bounding box center [256, 322] width 14 height 19
click at [666, 143] on div "等待审核" at bounding box center [649, 146] width 121 height 15
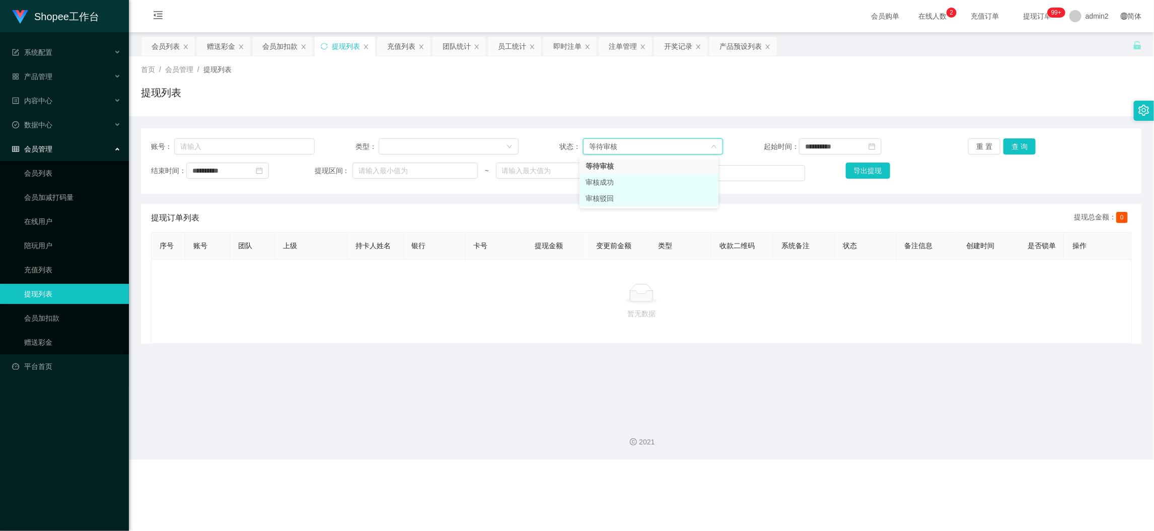
click at [623, 188] on li "审核成功" at bounding box center [648, 182] width 139 height 16
click at [1007, 144] on button "查 询" at bounding box center [1019, 146] width 32 height 16
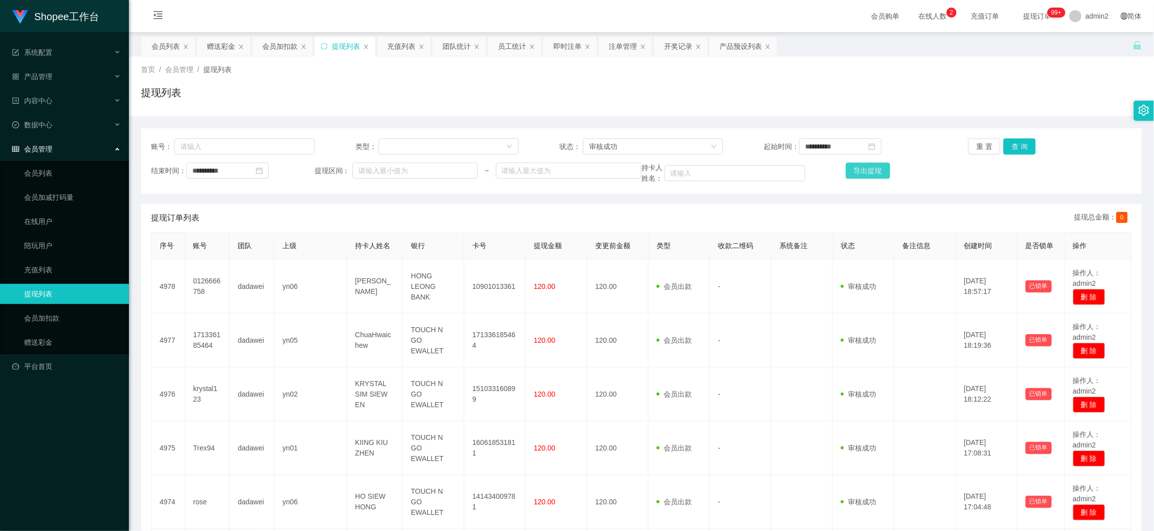
click at [863, 174] on button "导出提现" at bounding box center [868, 171] width 44 height 16
click at [267, 140] on input "text" at bounding box center [244, 146] width 140 height 16
click at [267, 139] on input "text" at bounding box center [244, 146] width 140 height 16
paste input "60167510083"
type input "60167510083"
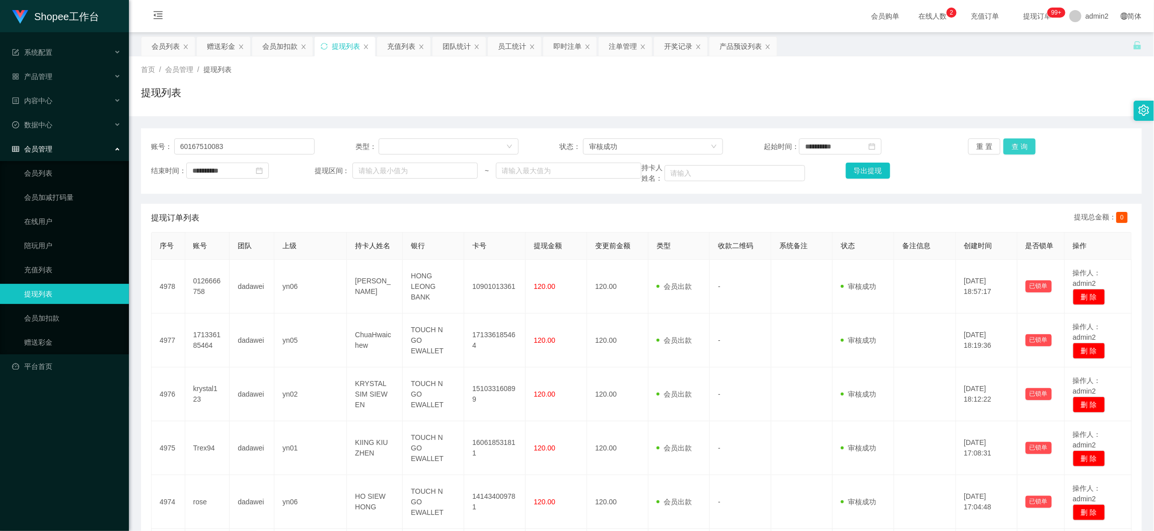
click at [1013, 144] on button "查 询" at bounding box center [1019, 146] width 32 height 16
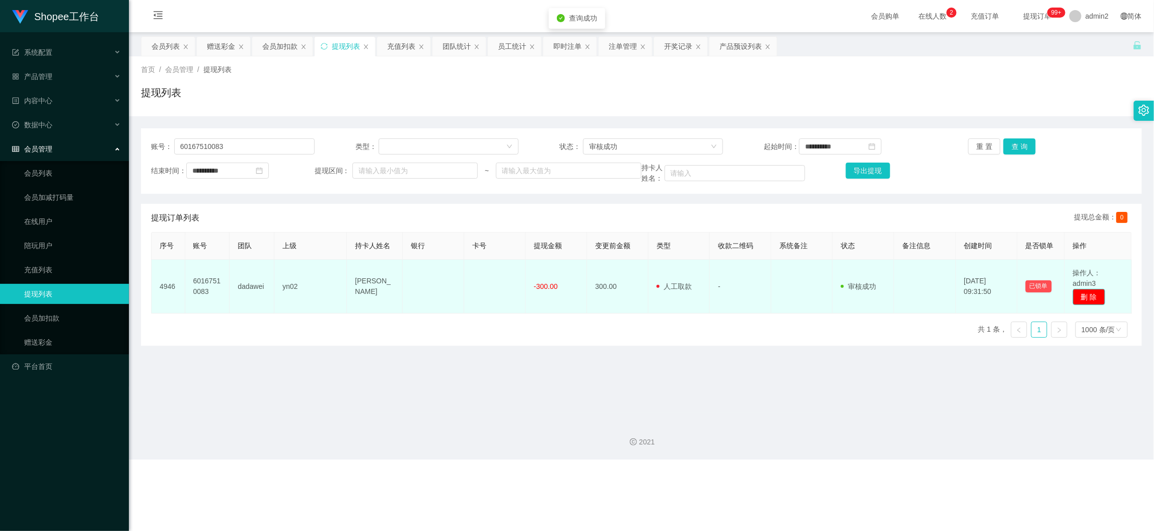
click at [1086, 298] on button "删 除" at bounding box center [1089, 297] width 32 height 16
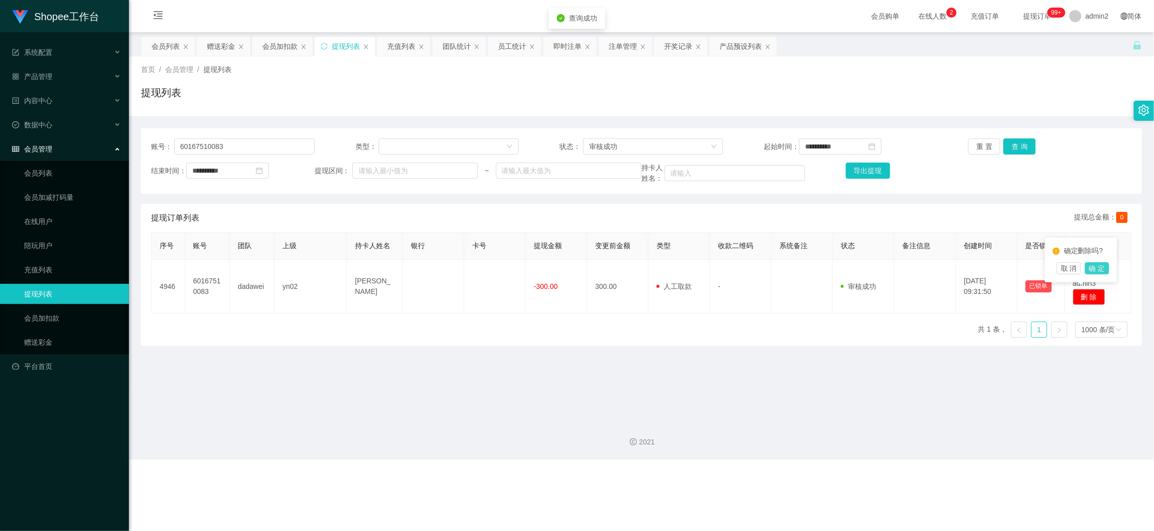
click at [1093, 274] on button "确 定" at bounding box center [1097, 268] width 24 height 12
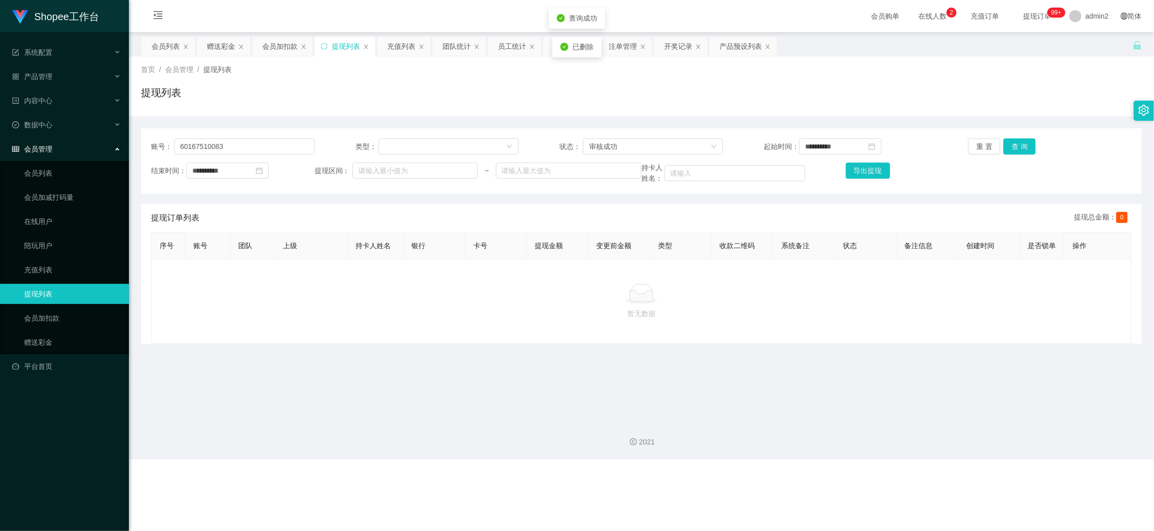
drag, startPoint x: 810, startPoint y: 396, endPoint x: 683, endPoint y: 304, distance: 157.3
click at [810, 397] on main "**********" at bounding box center [641, 222] width 1025 height 381
click at [1017, 143] on button "查 询" at bounding box center [1019, 146] width 32 height 16
click at [762, 392] on main "**********" at bounding box center [641, 222] width 1025 height 381
click at [456, 44] on div "团队统计" at bounding box center [456, 46] width 28 height 19
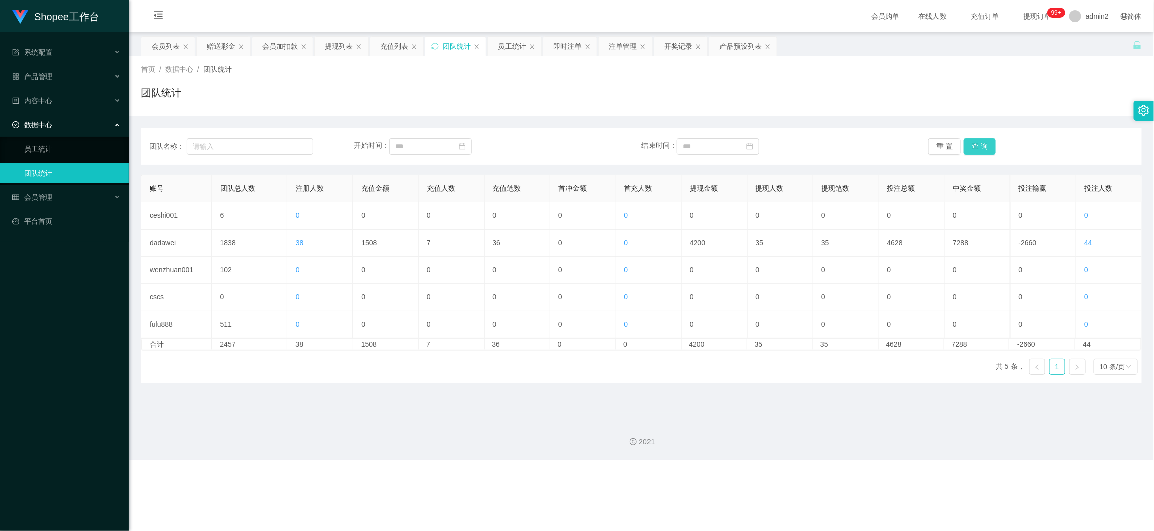
click at [968, 144] on button "查 询" at bounding box center [979, 146] width 32 height 16
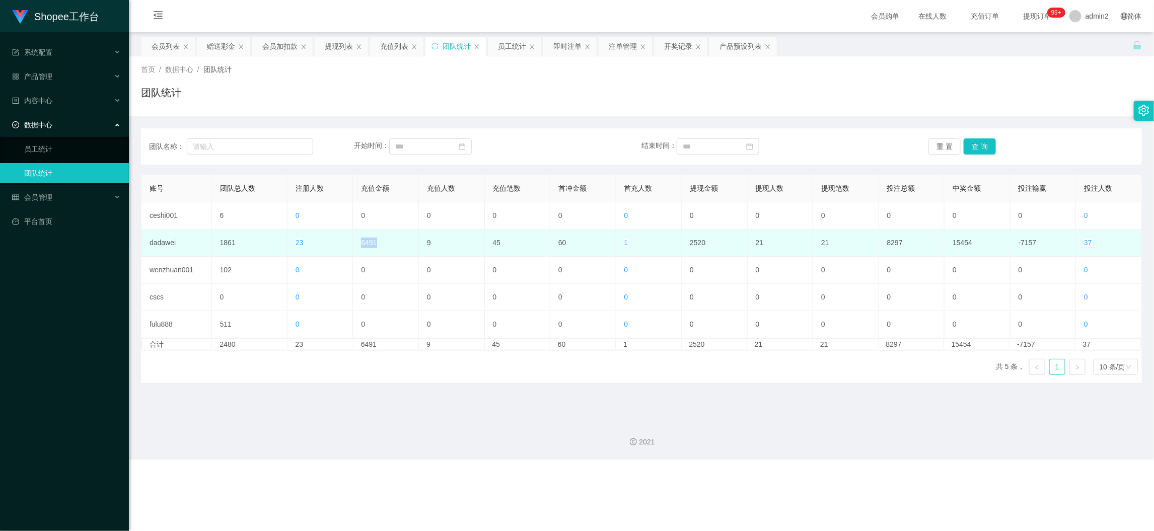
drag, startPoint x: 375, startPoint y: 244, endPoint x: 391, endPoint y: 243, distance: 15.6
click at [391, 243] on td "6491" at bounding box center [386, 243] width 66 height 27
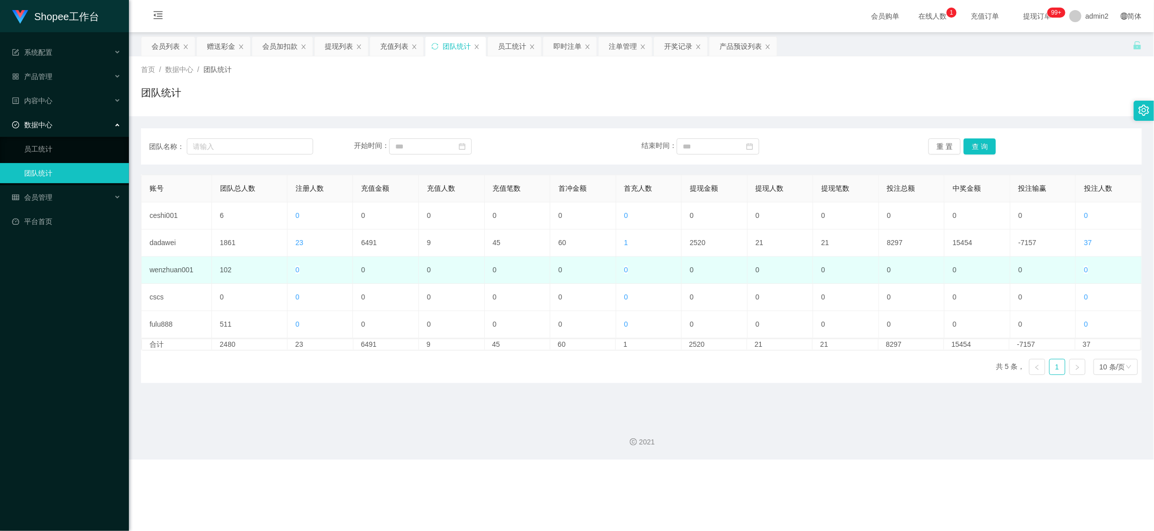
click at [397, 281] on td "0" at bounding box center [386, 270] width 66 height 27
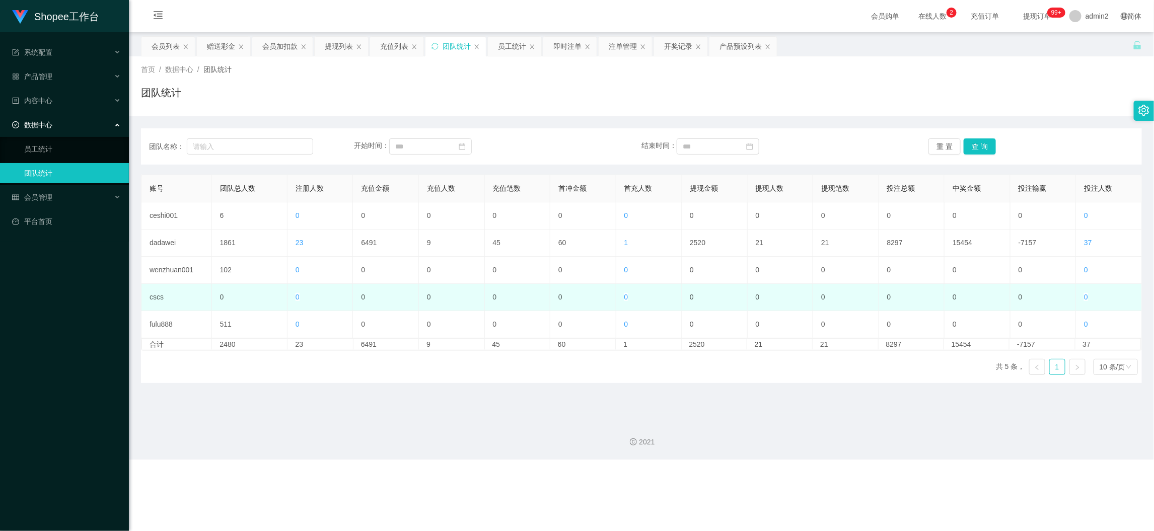
click at [485, 297] on td "0" at bounding box center [518, 297] width 66 height 27
